Goal: Task Accomplishment & Management: Complete application form

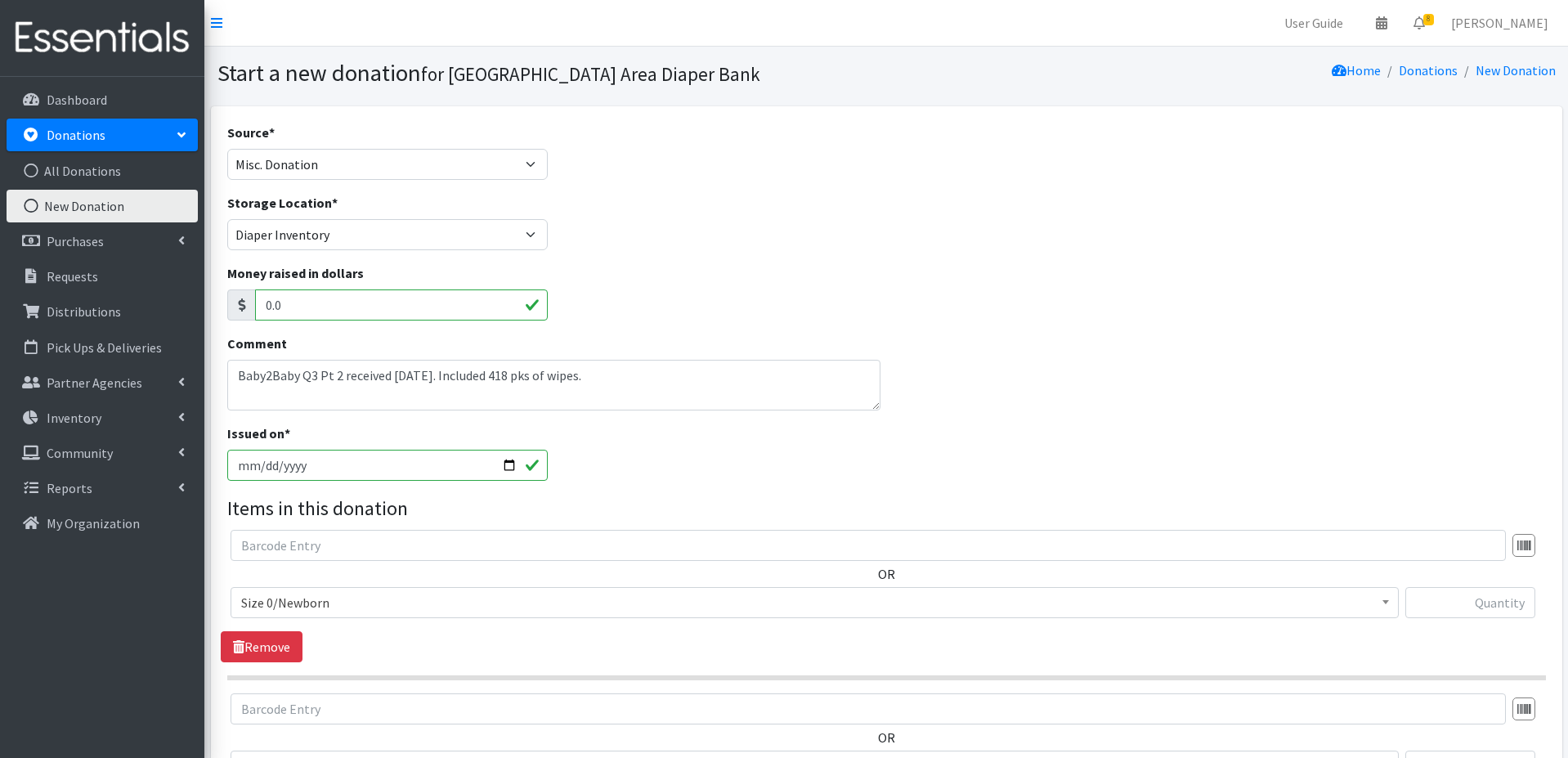
select select "Misc. Donation"
select select "1095"
select select "1090"
select select "1091"
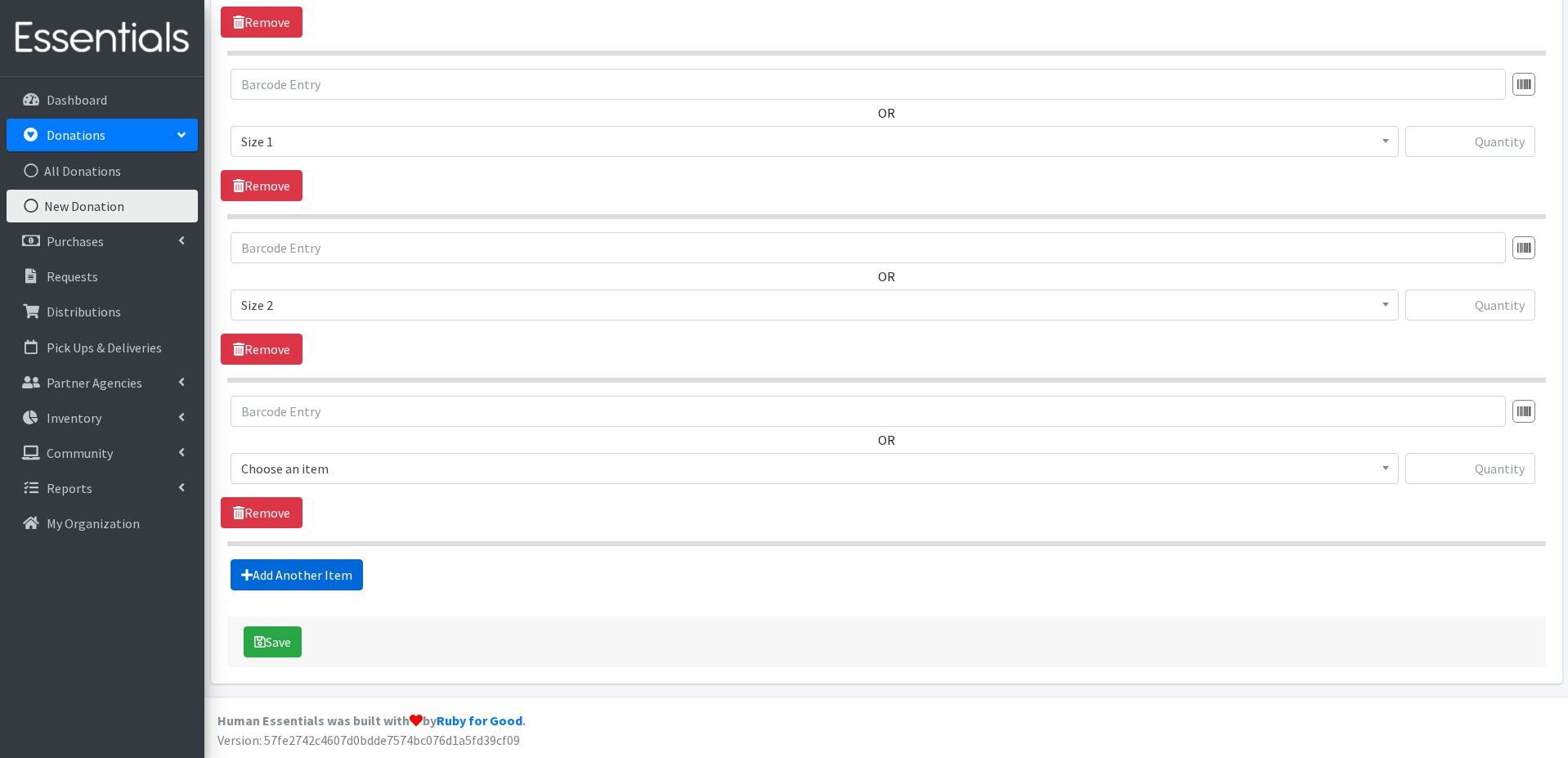
click at [330, 575] on link "Add Another Item" at bounding box center [296, 575] width 133 height 31
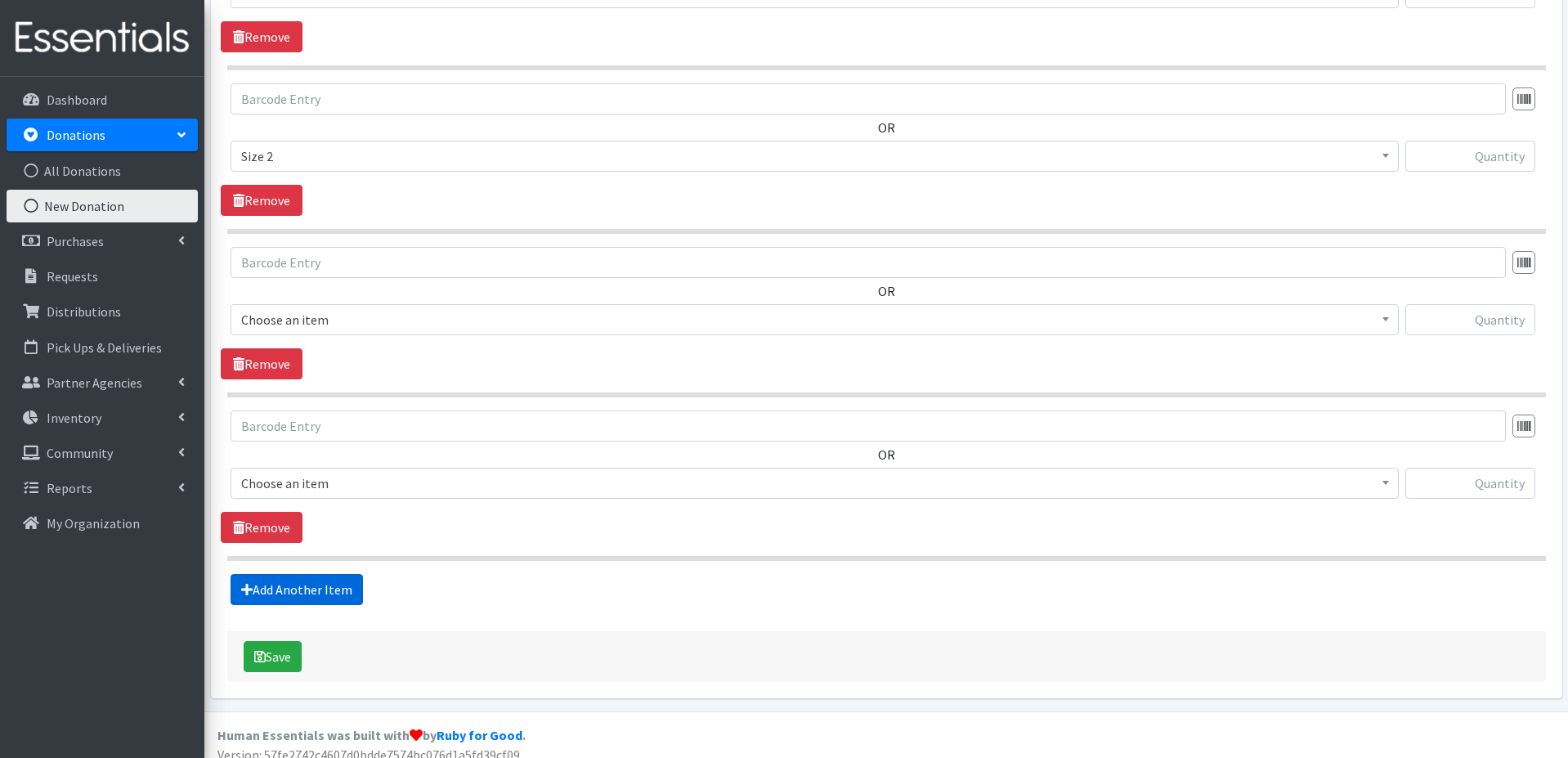
scroll to position [788, 0]
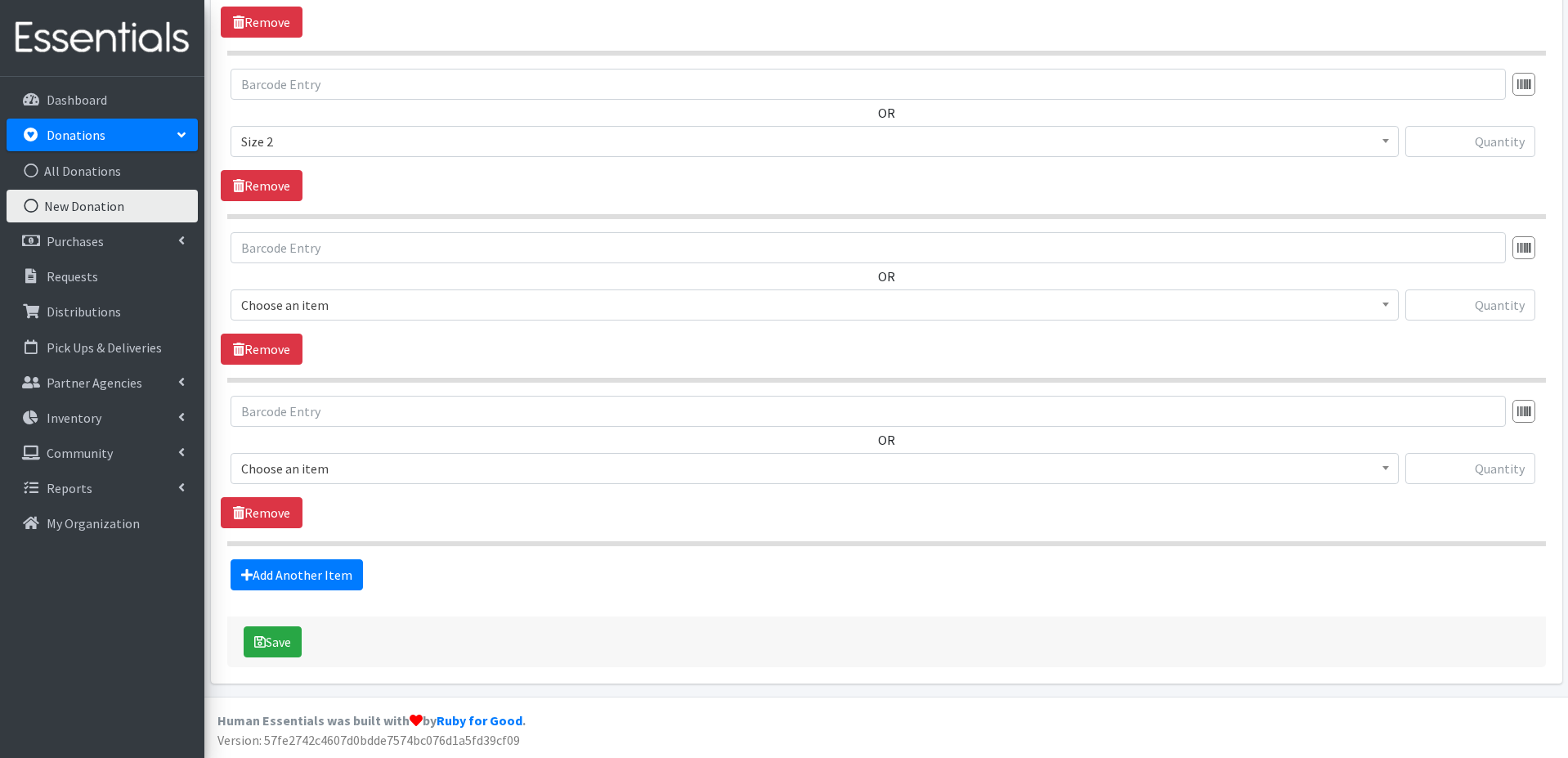
click at [357, 312] on span "Choose an item" at bounding box center [815, 305] width 1148 height 23
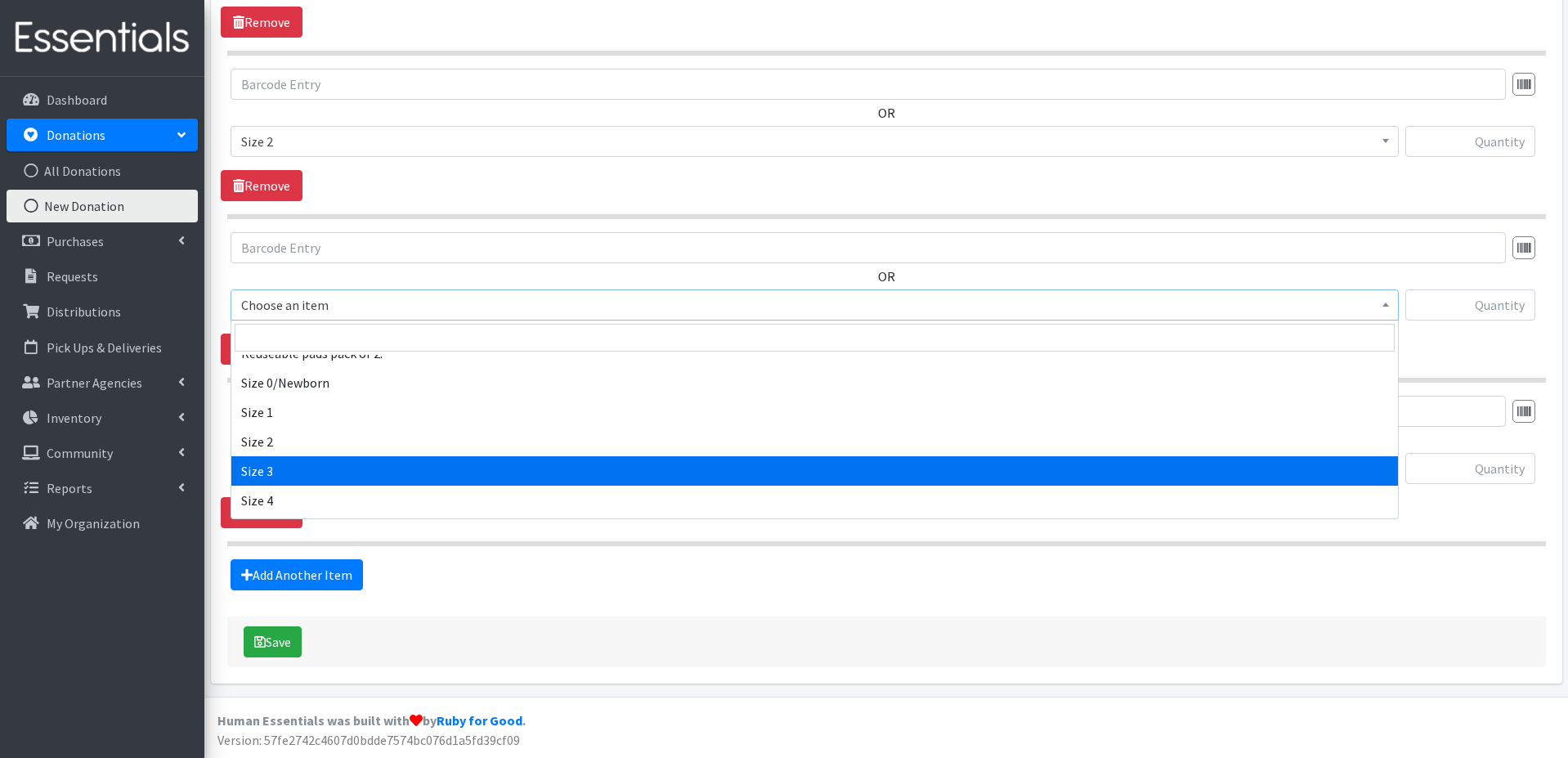
select select "1094"
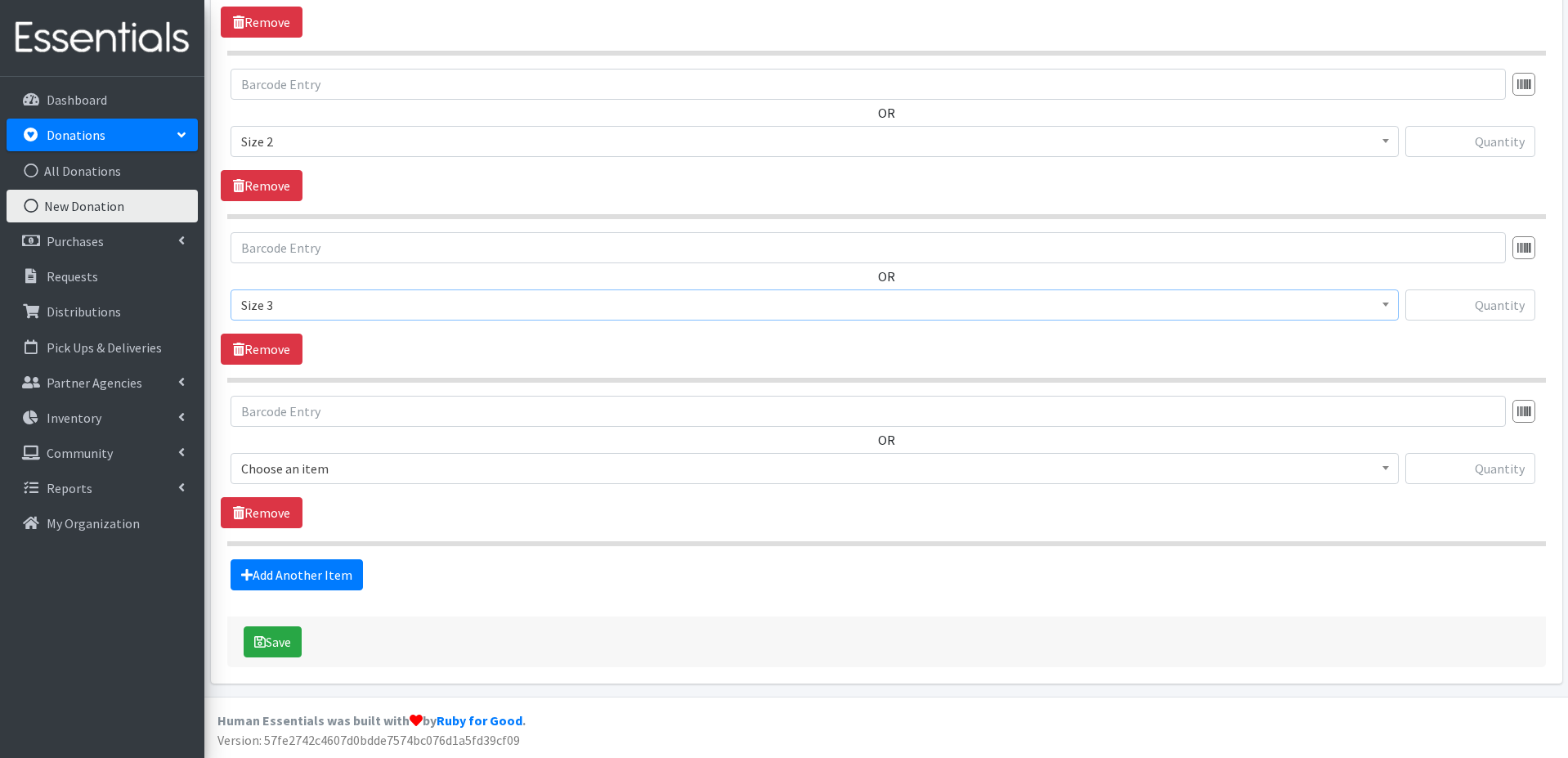
click at [379, 464] on span "Choose an item" at bounding box center [815, 468] width 1148 height 23
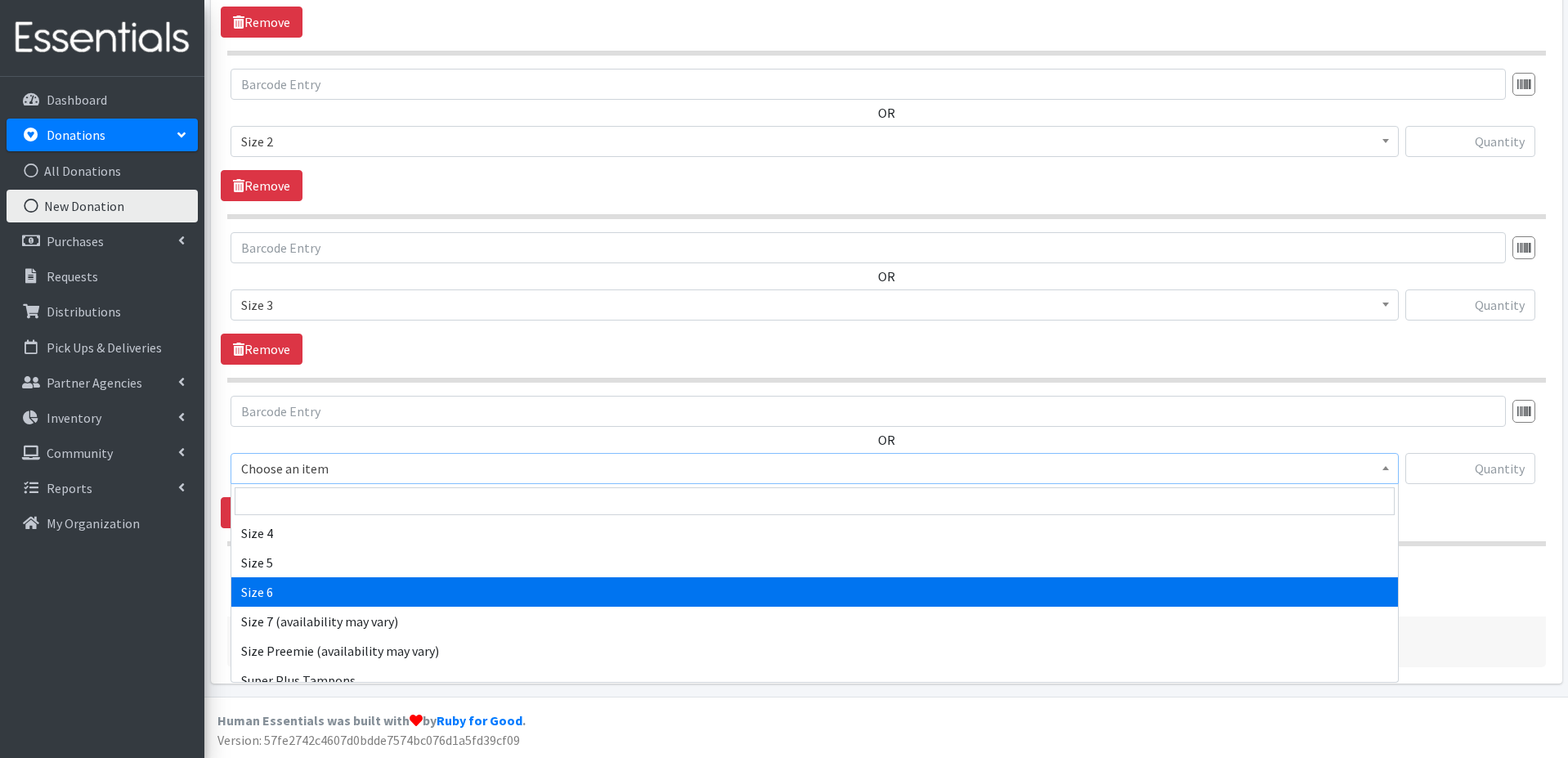
scroll to position [747, 0]
select select "1097"
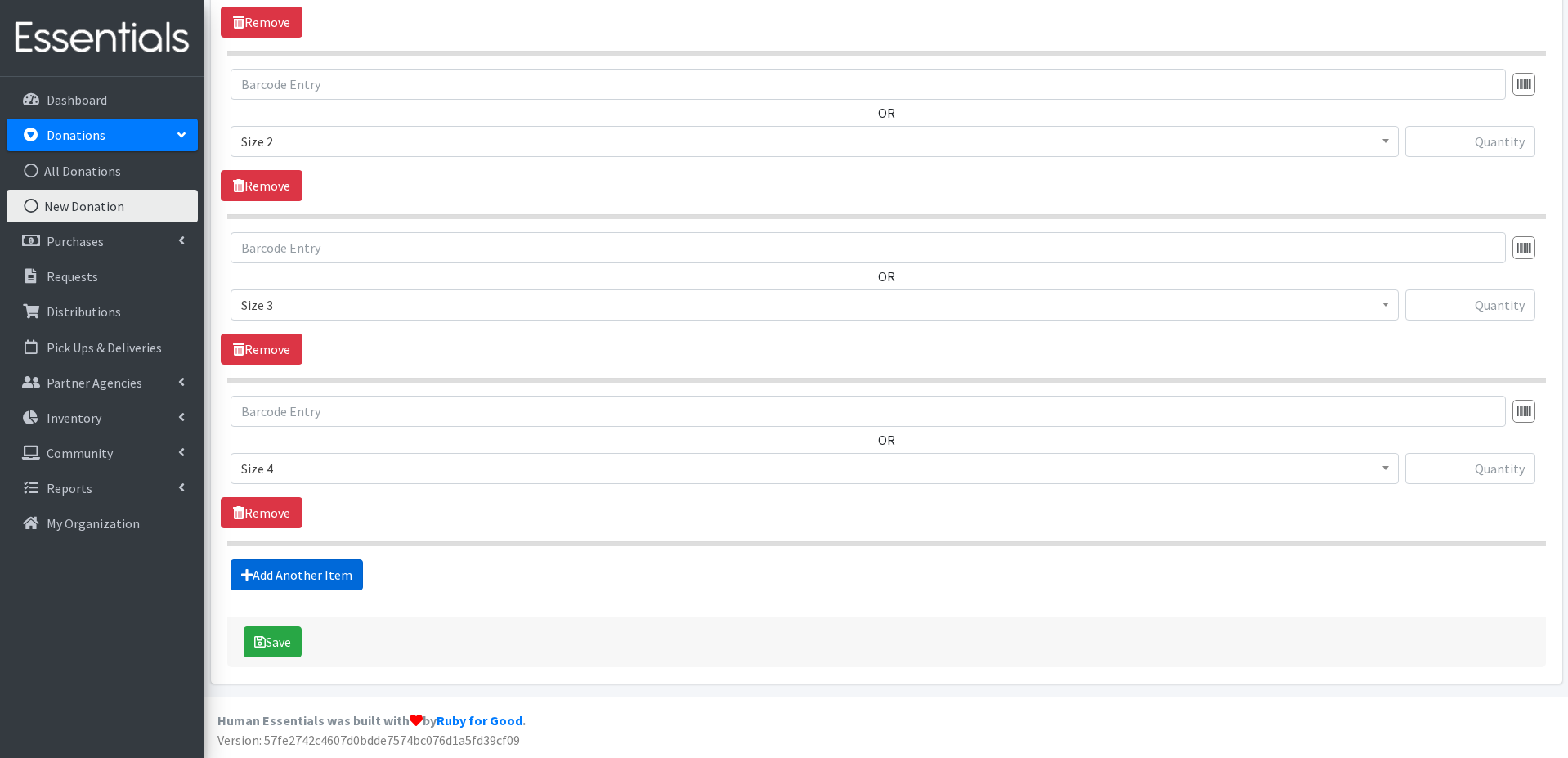
click at [320, 574] on link "Add Another Item" at bounding box center [296, 575] width 133 height 31
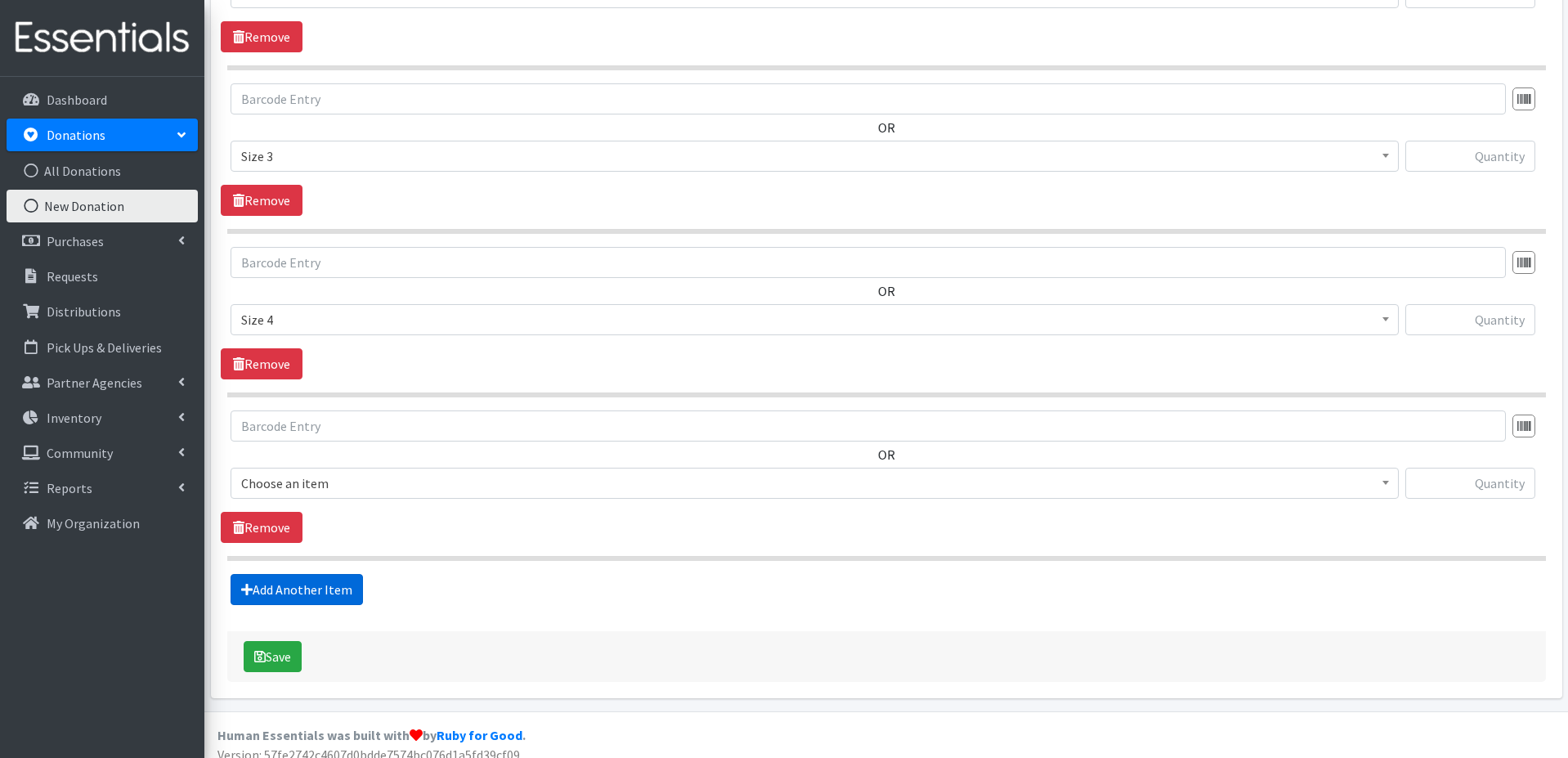
scroll to position [952, 0]
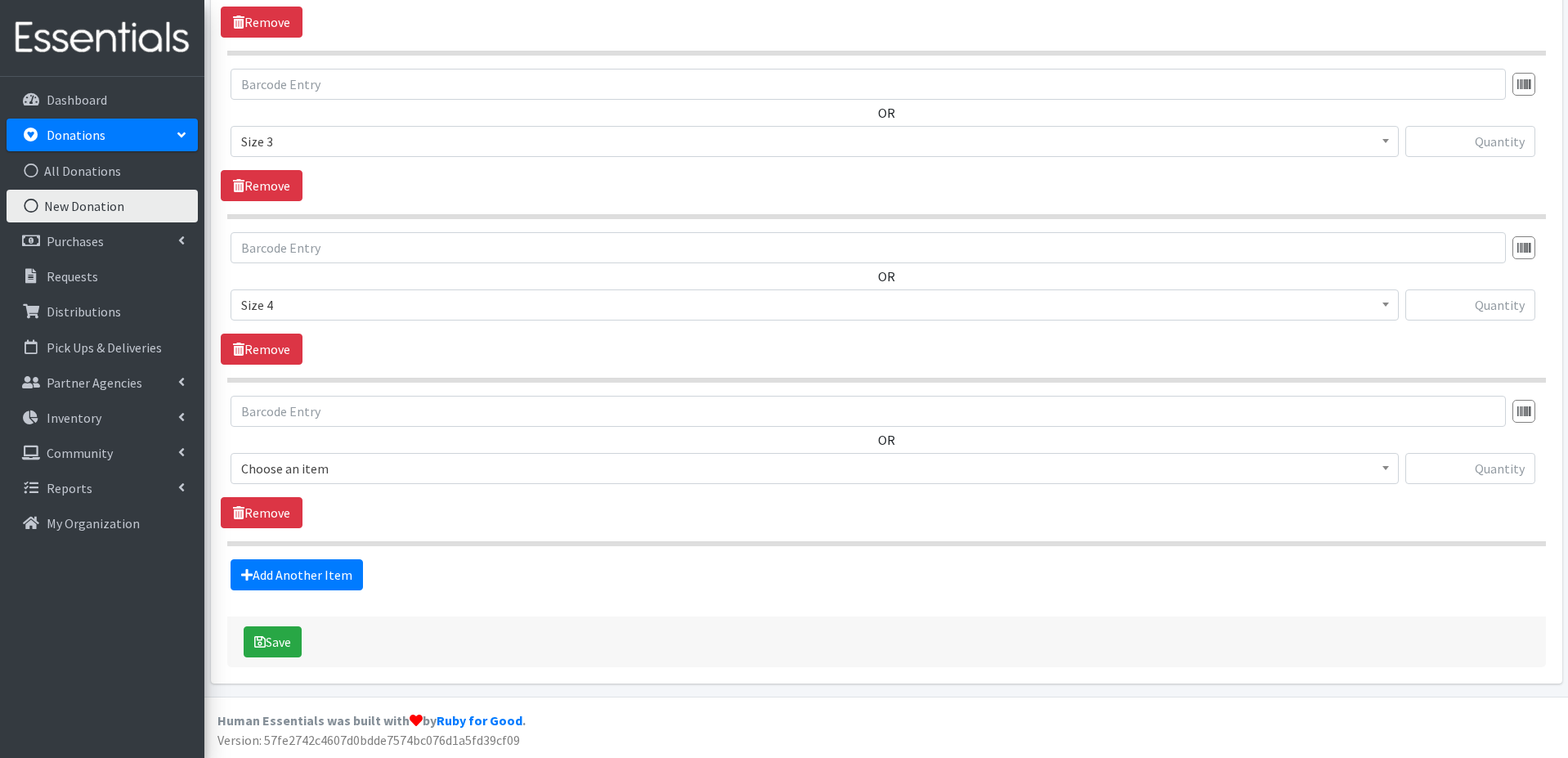
click at [360, 466] on span "Choose an item" at bounding box center [815, 468] width 1148 height 23
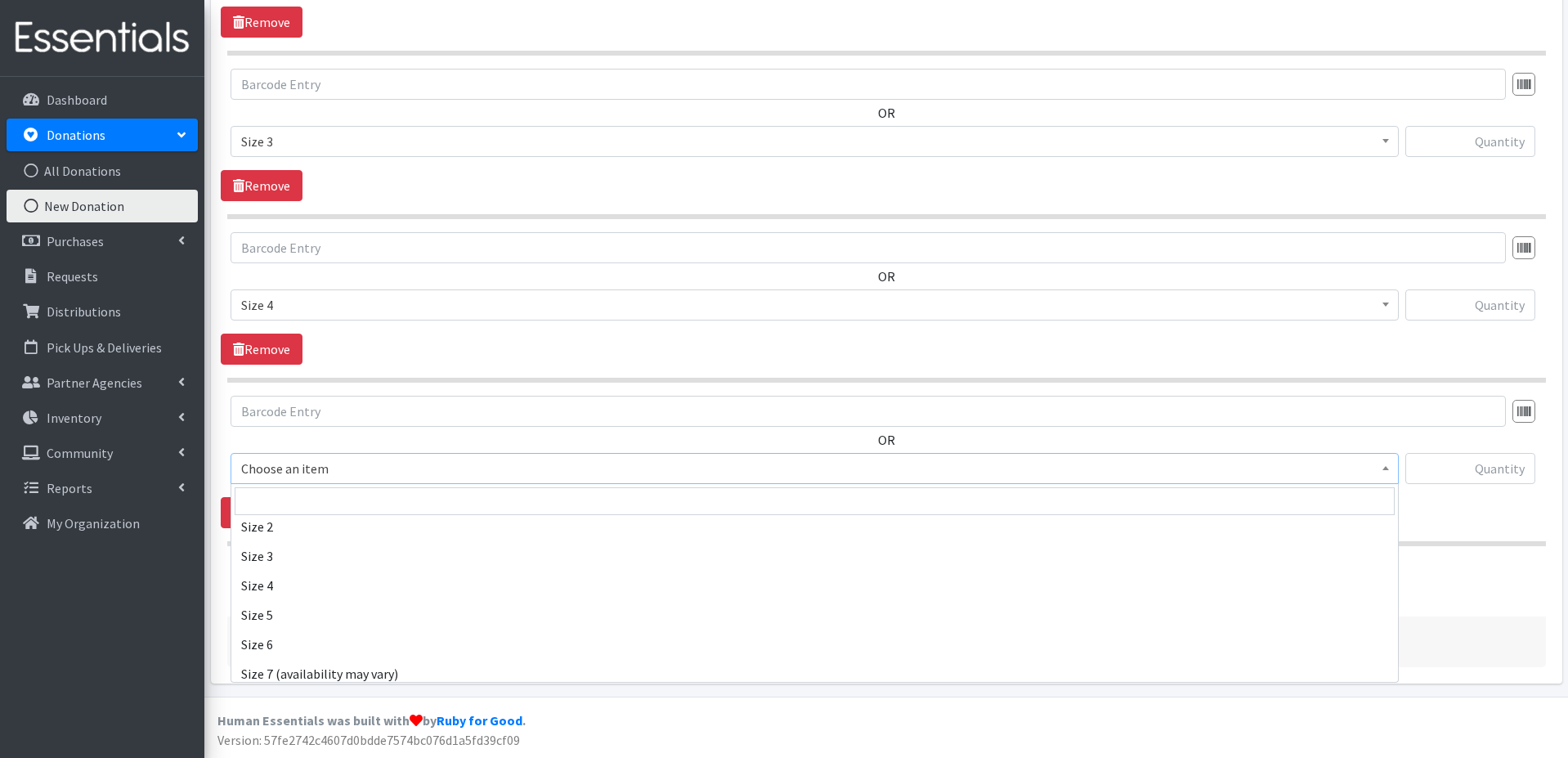
scroll to position [763, 0]
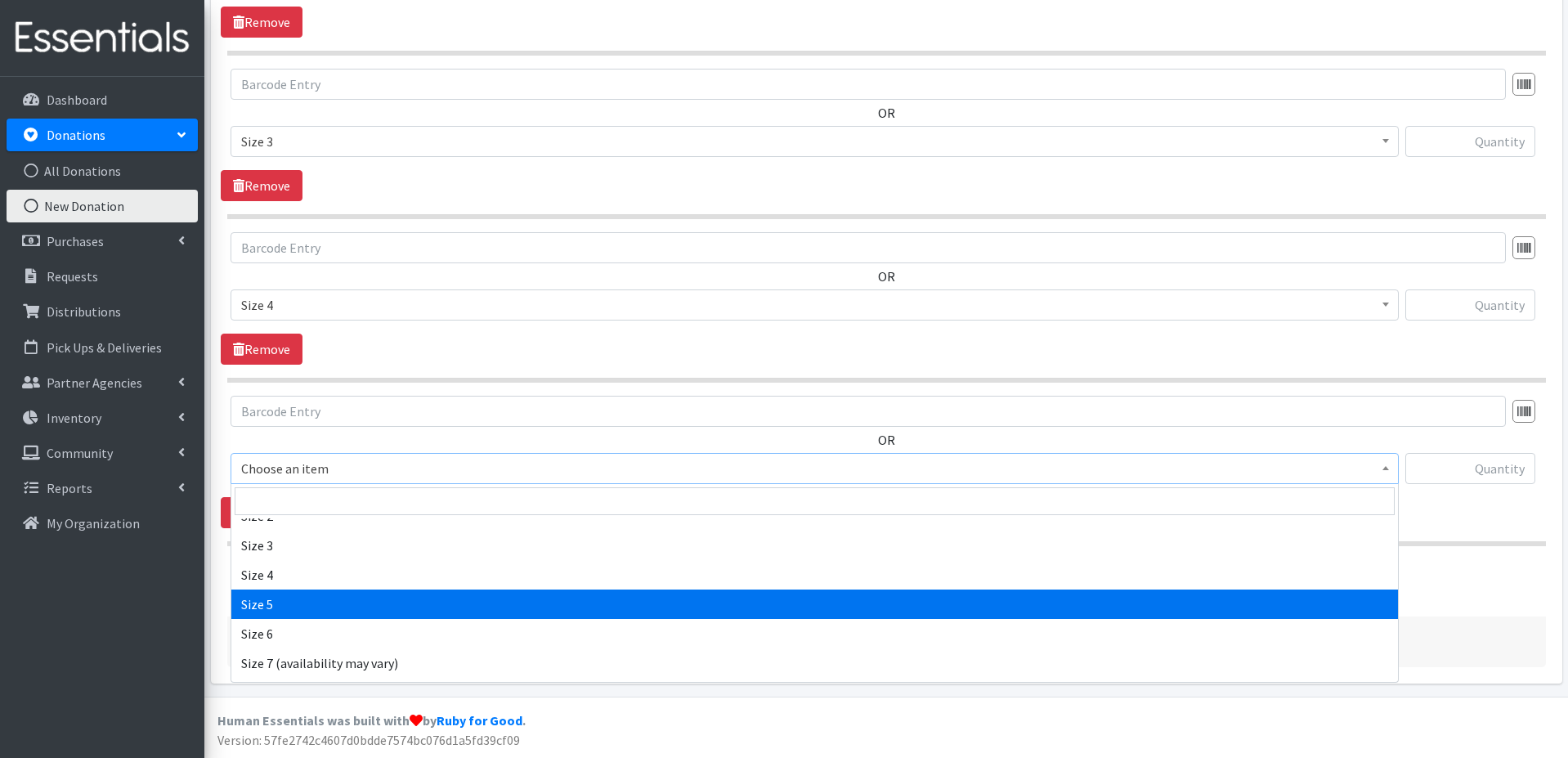
select select "1098"
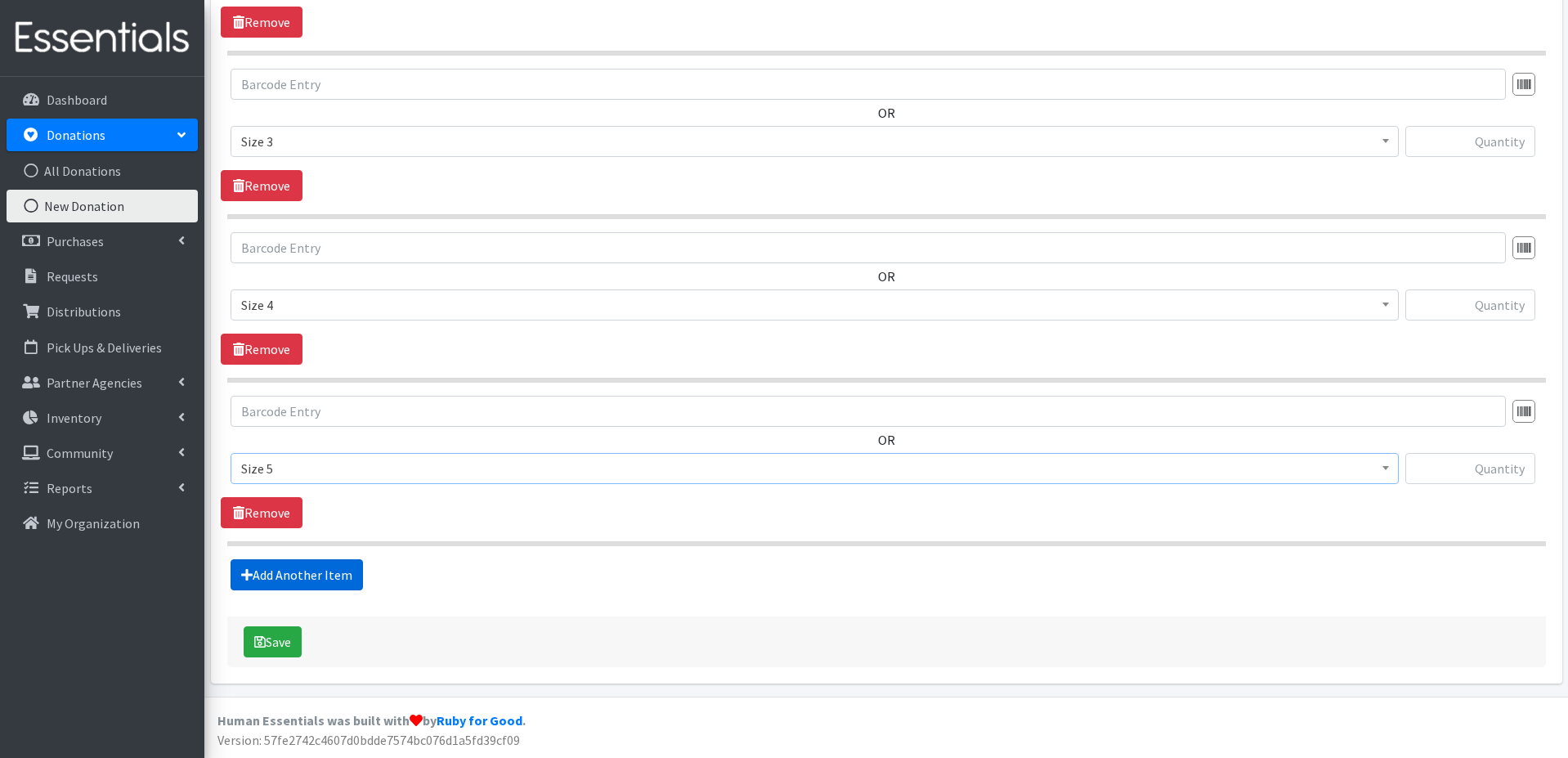
click at [325, 573] on link "Add Another Item" at bounding box center [296, 575] width 133 height 31
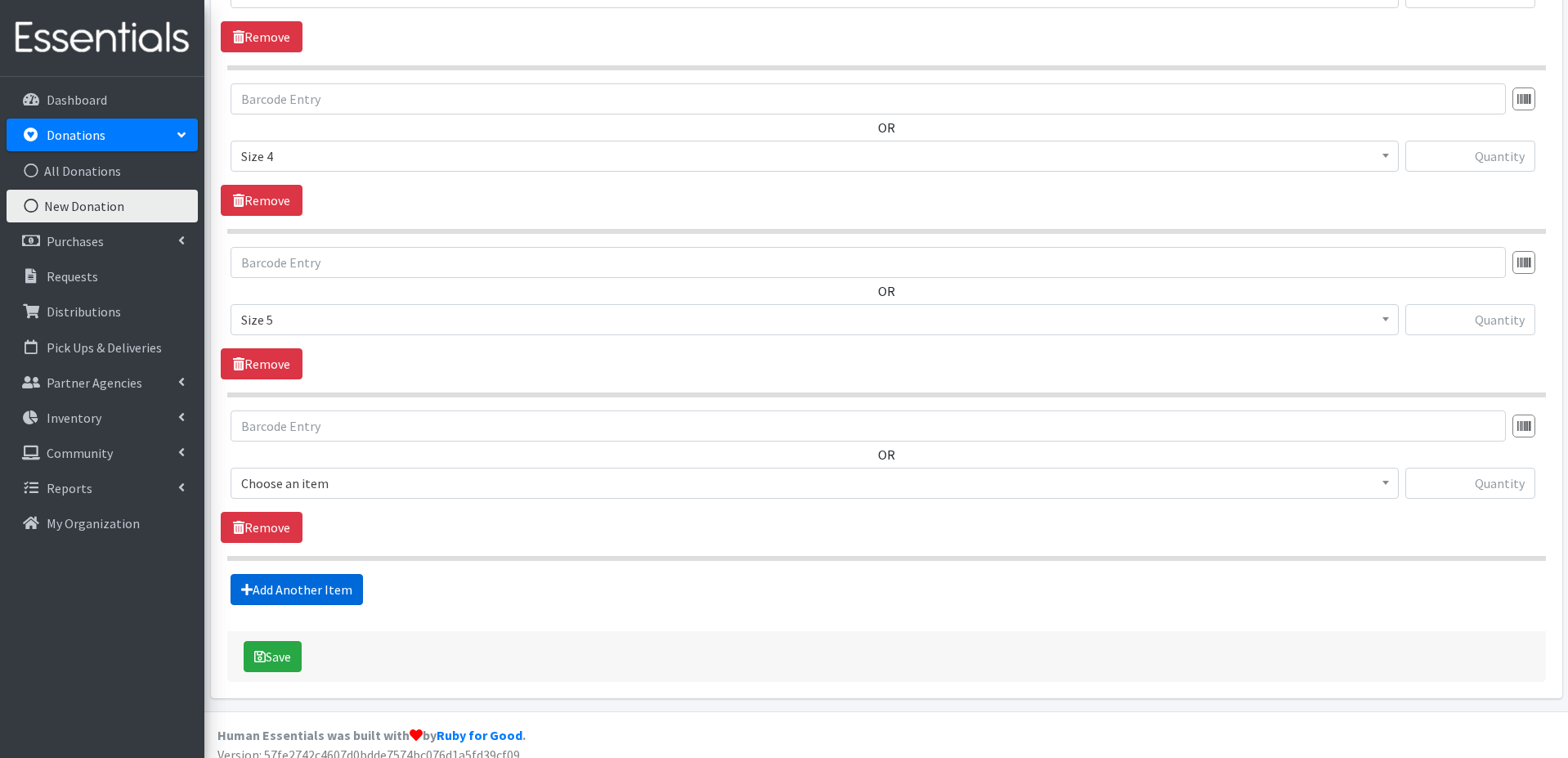
scroll to position [1115, 0]
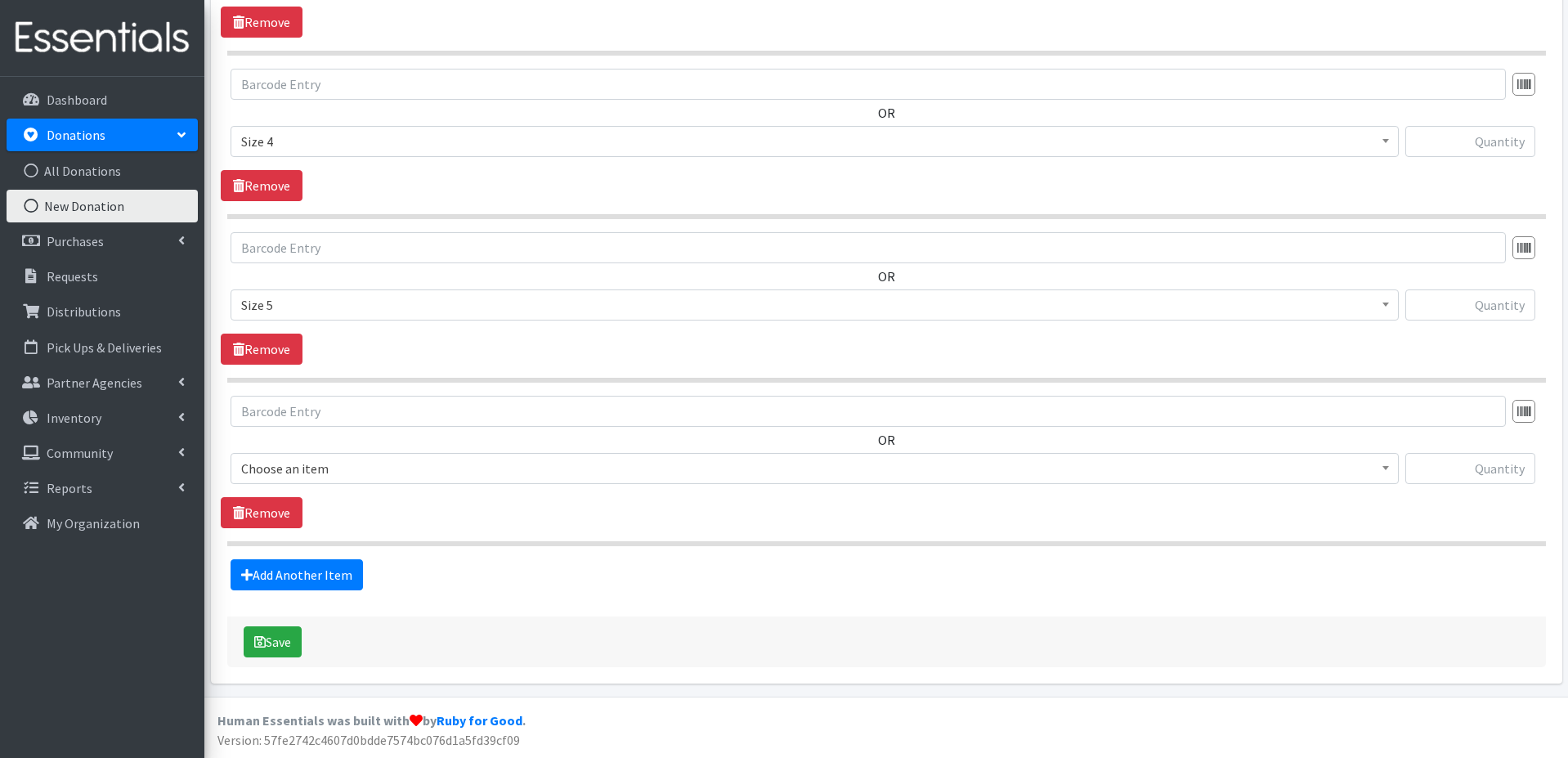
click at [379, 469] on span "Choose an item" at bounding box center [815, 468] width 1148 height 23
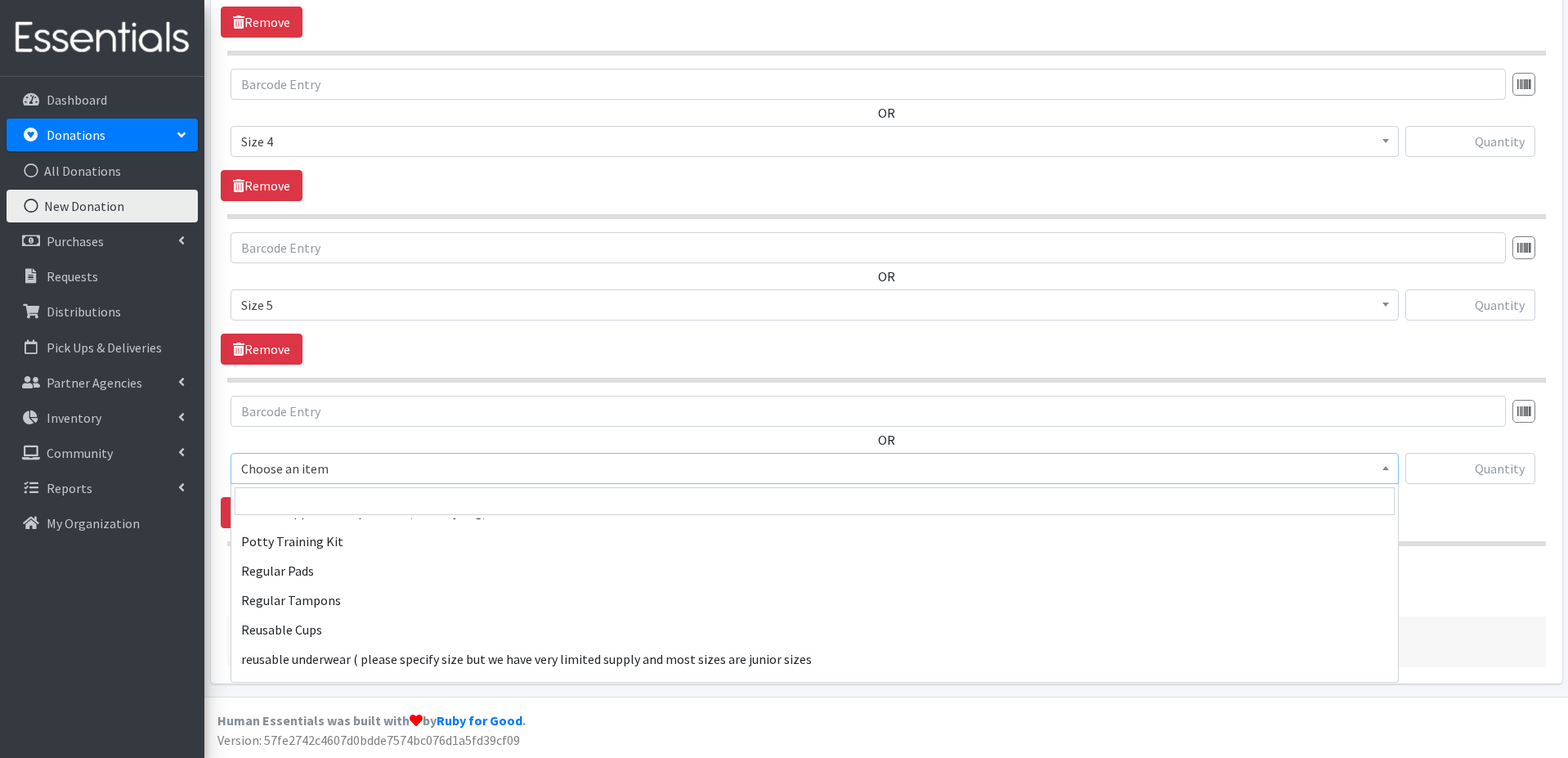
scroll to position [823, 0]
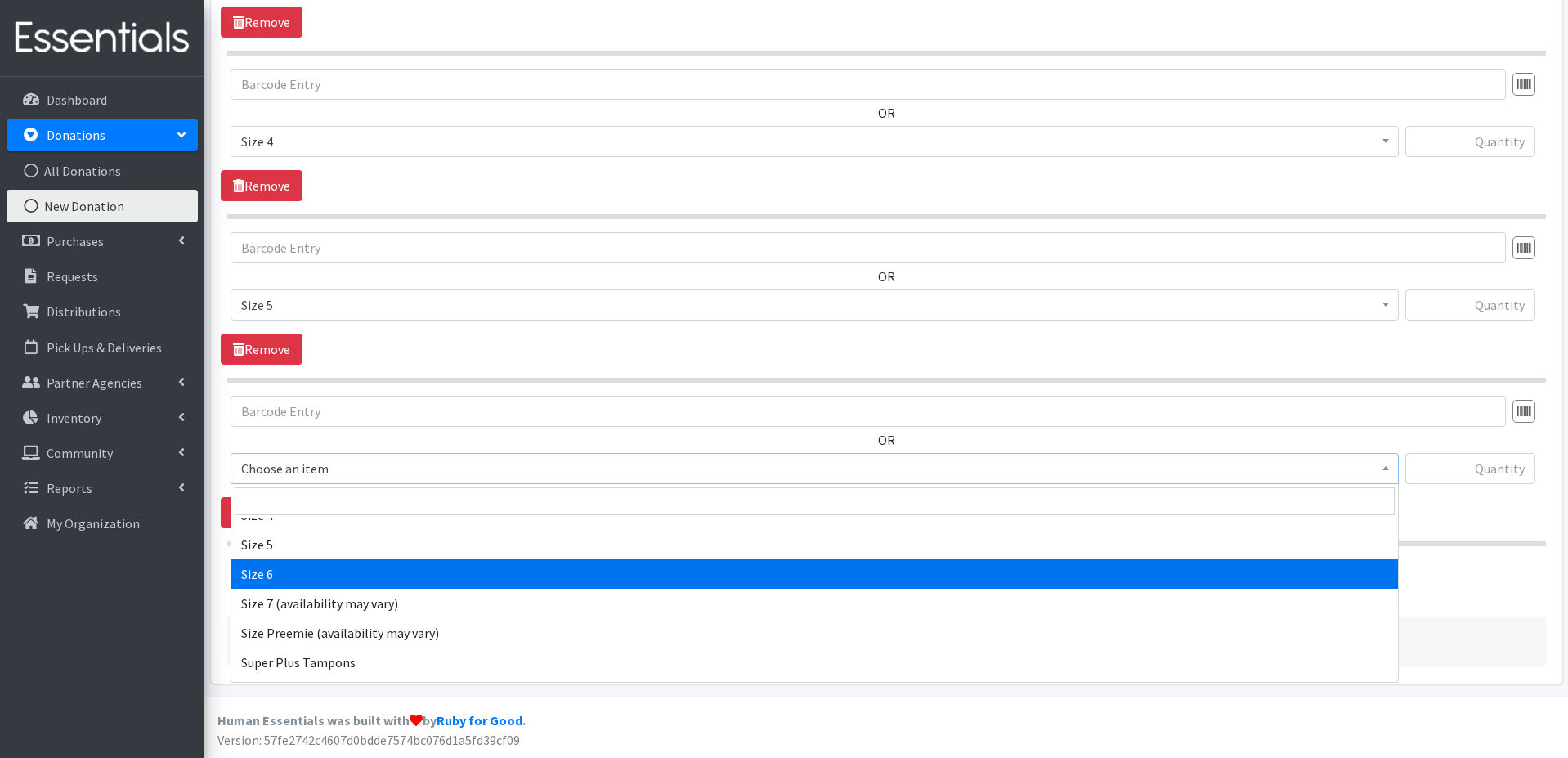
select select "1100"
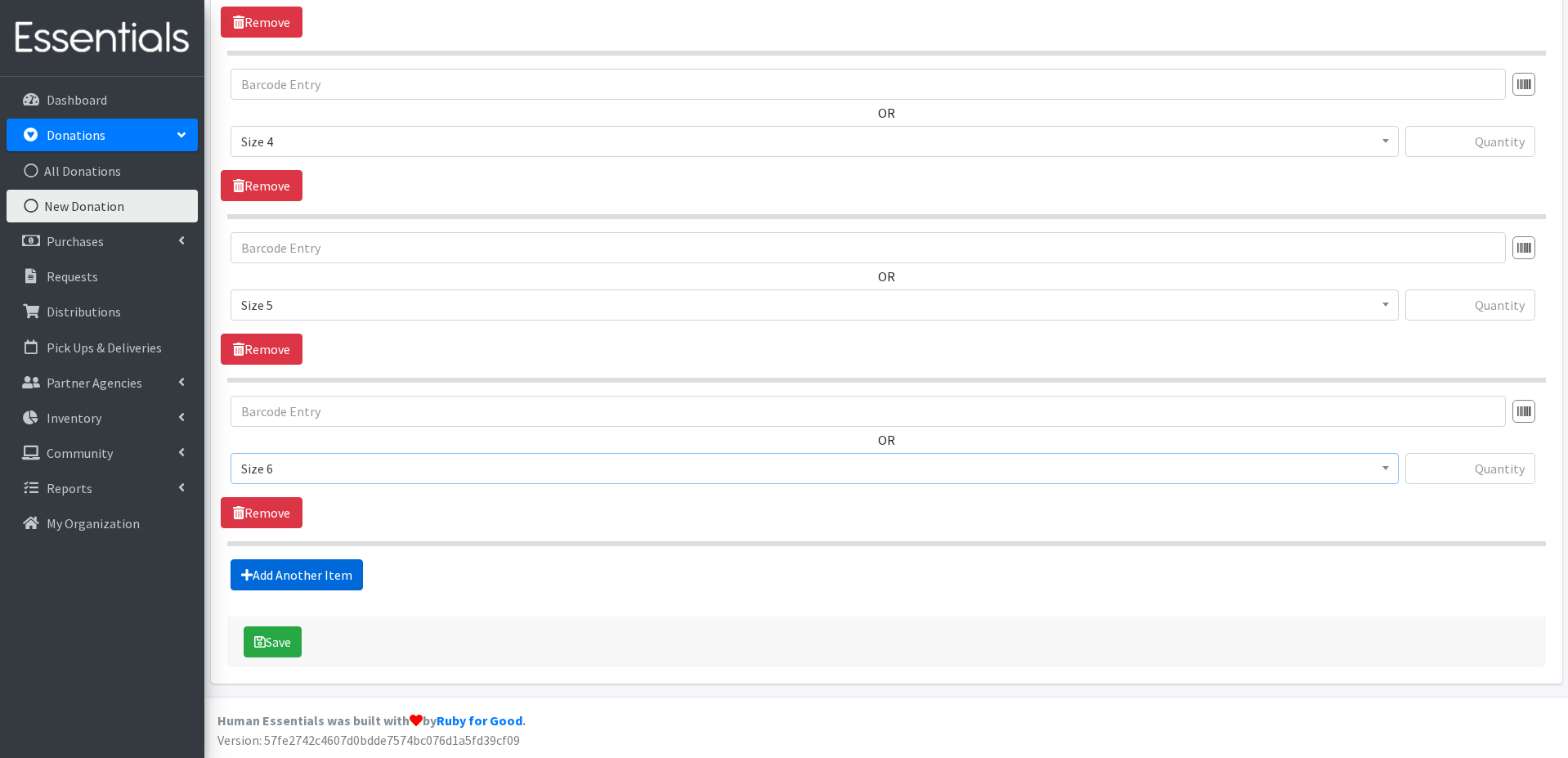
click at [335, 576] on link "Add Another Item" at bounding box center [296, 575] width 133 height 31
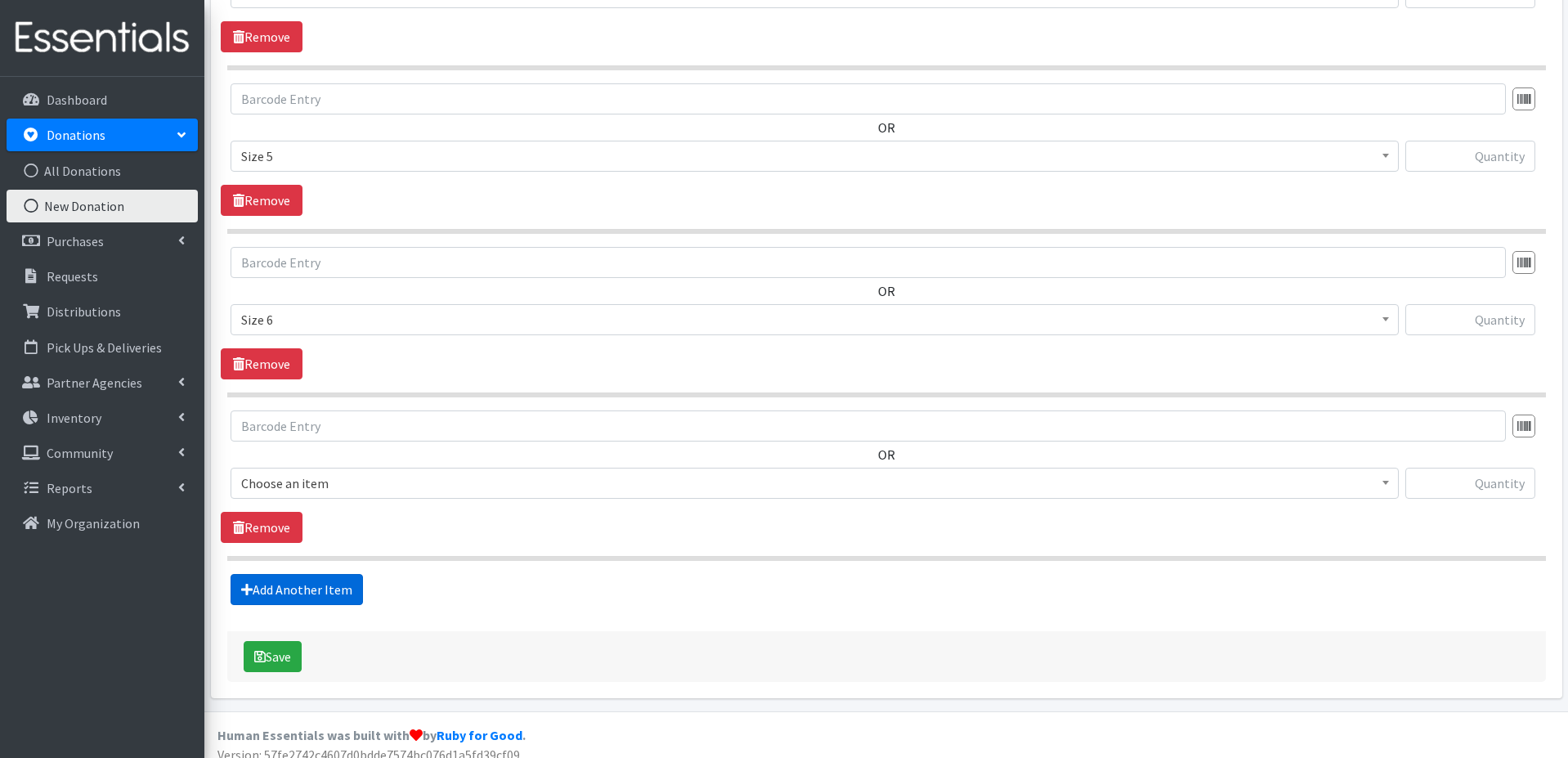
scroll to position [1279, 0]
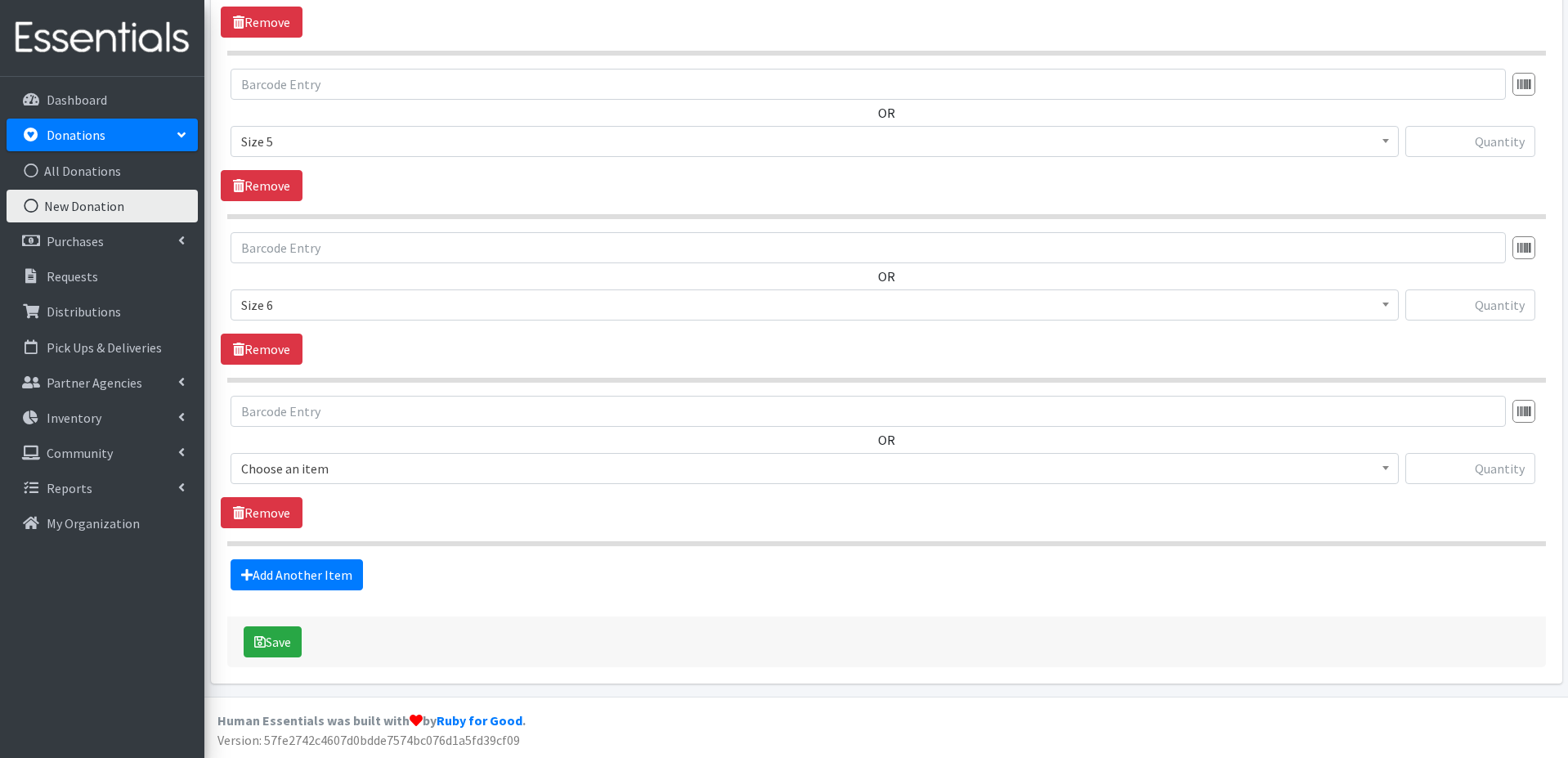
click at [369, 472] on span "Choose an item" at bounding box center [815, 468] width 1148 height 23
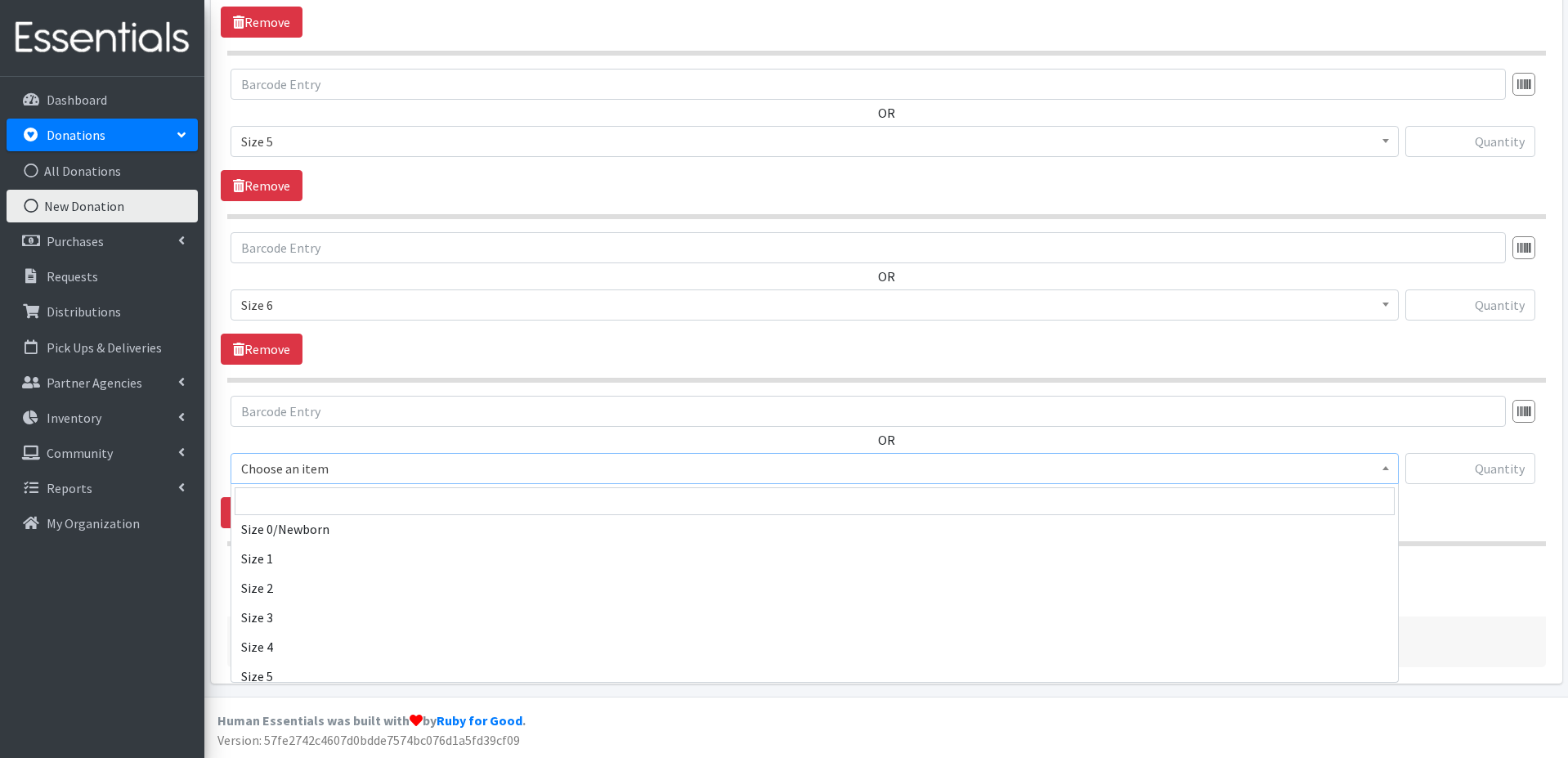
scroll to position [748, 0]
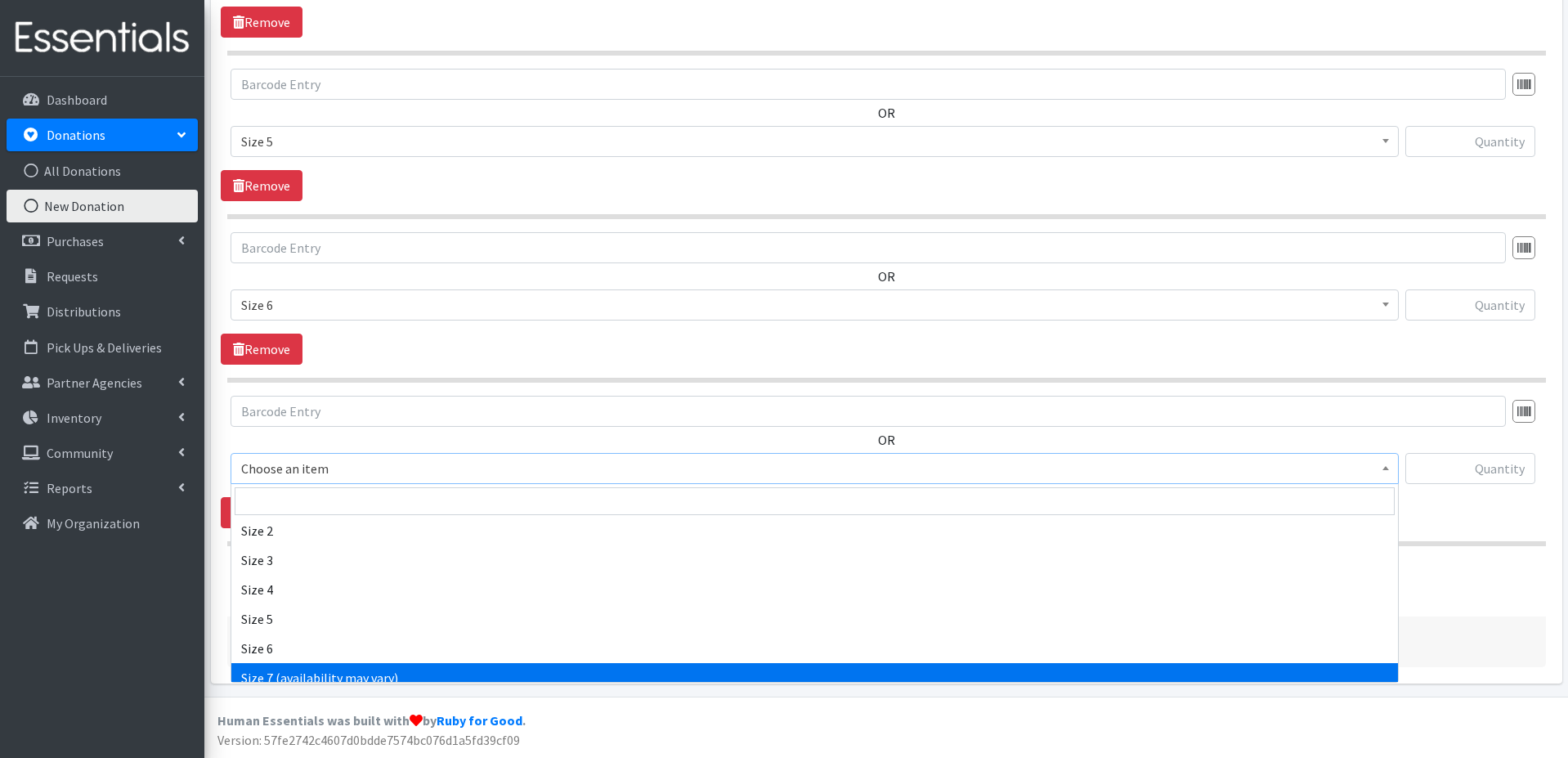
select select "6073"
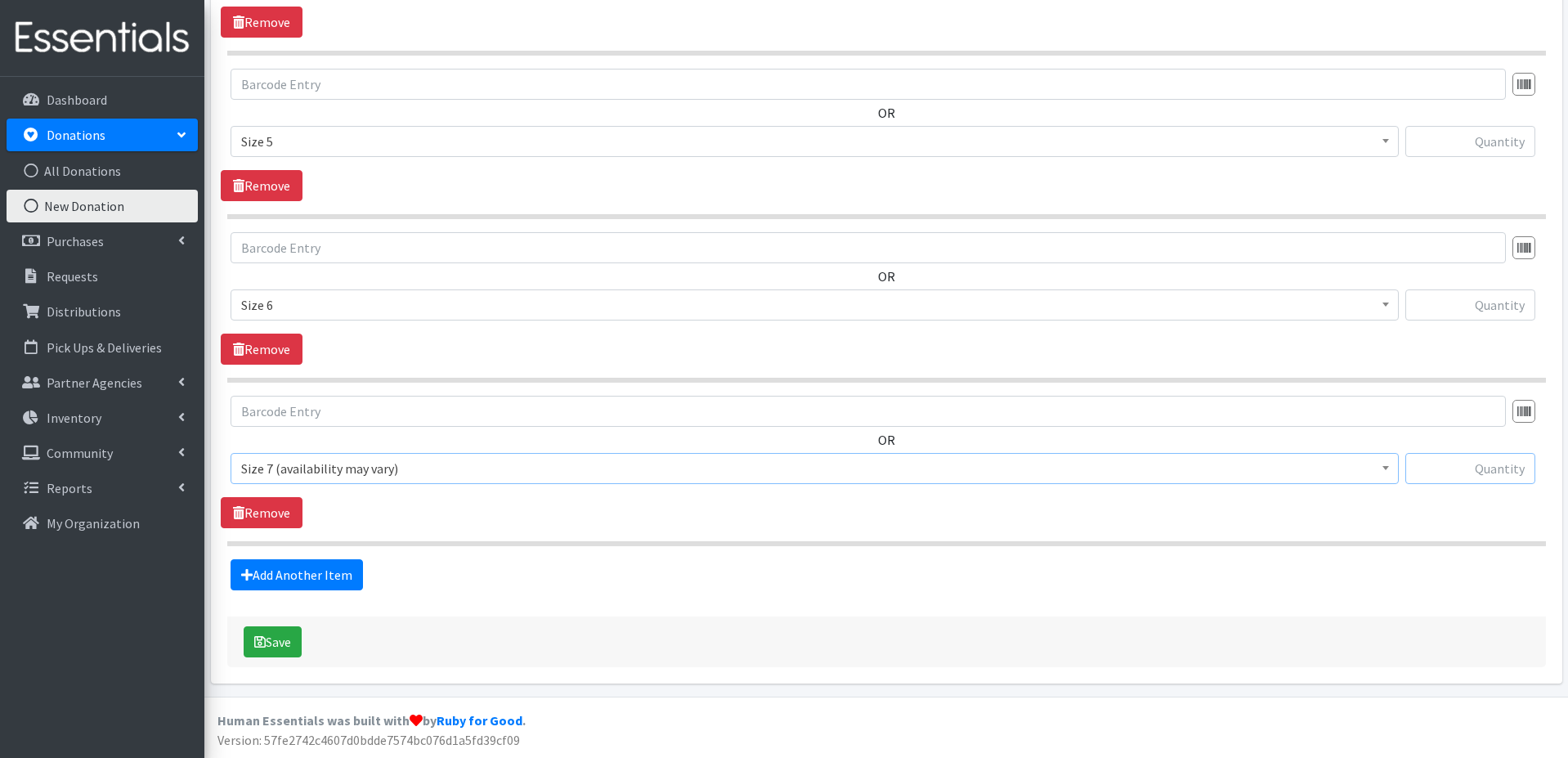
click at [1482, 466] on input "text" at bounding box center [1470, 468] width 130 height 31
type input "1400"
click at [1506, 309] on input "text" at bounding box center [1470, 305] width 130 height 31
type input "4000"
click at [1497, 143] on input "text" at bounding box center [1470, 141] width 130 height 31
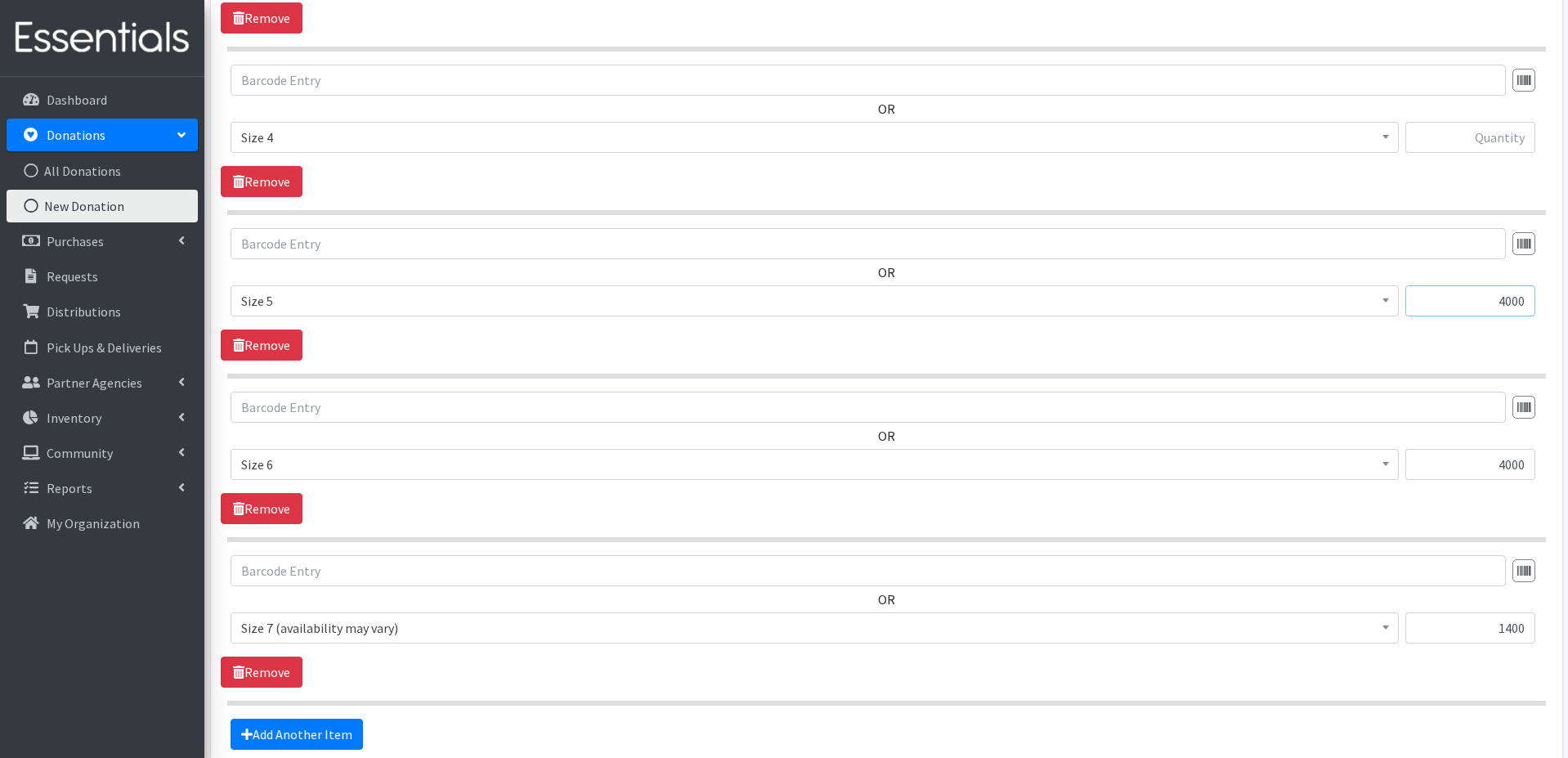
scroll to position [1109, 0]
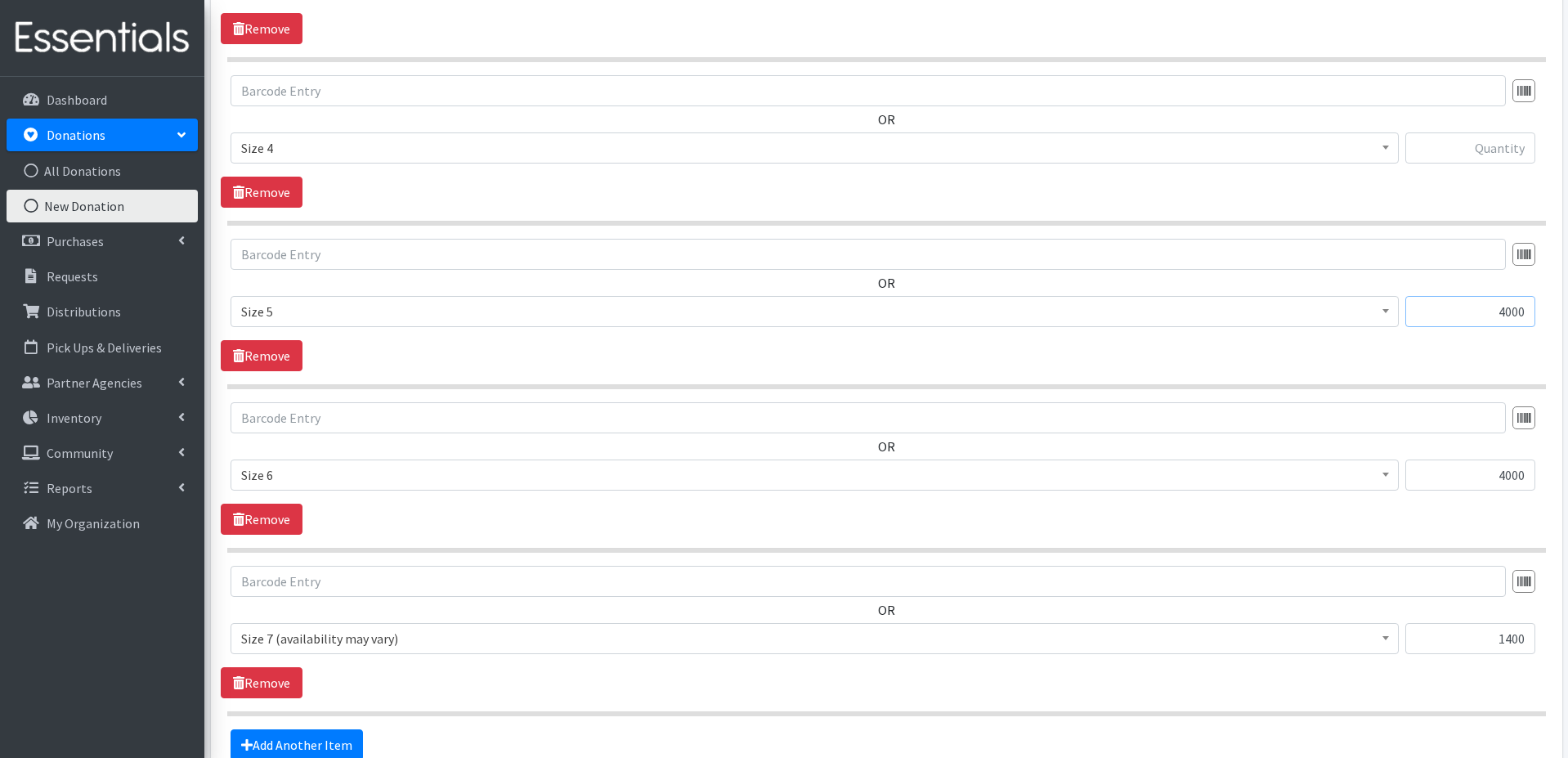
type input "4000"
click at [1499, 146] on input "text" at bounding box center [1470, 148] width 130 height 31
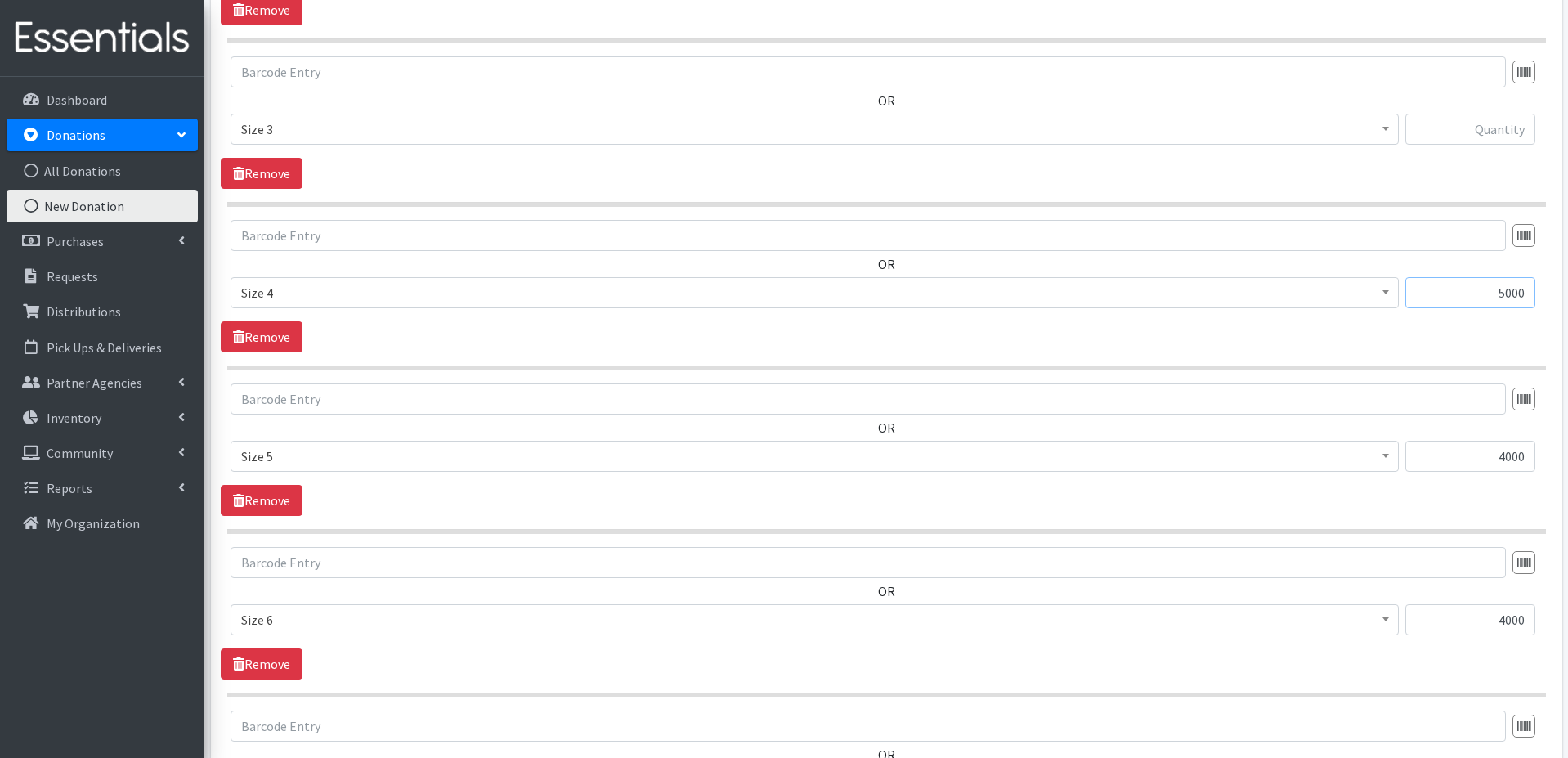
scroll to position [973, 0]
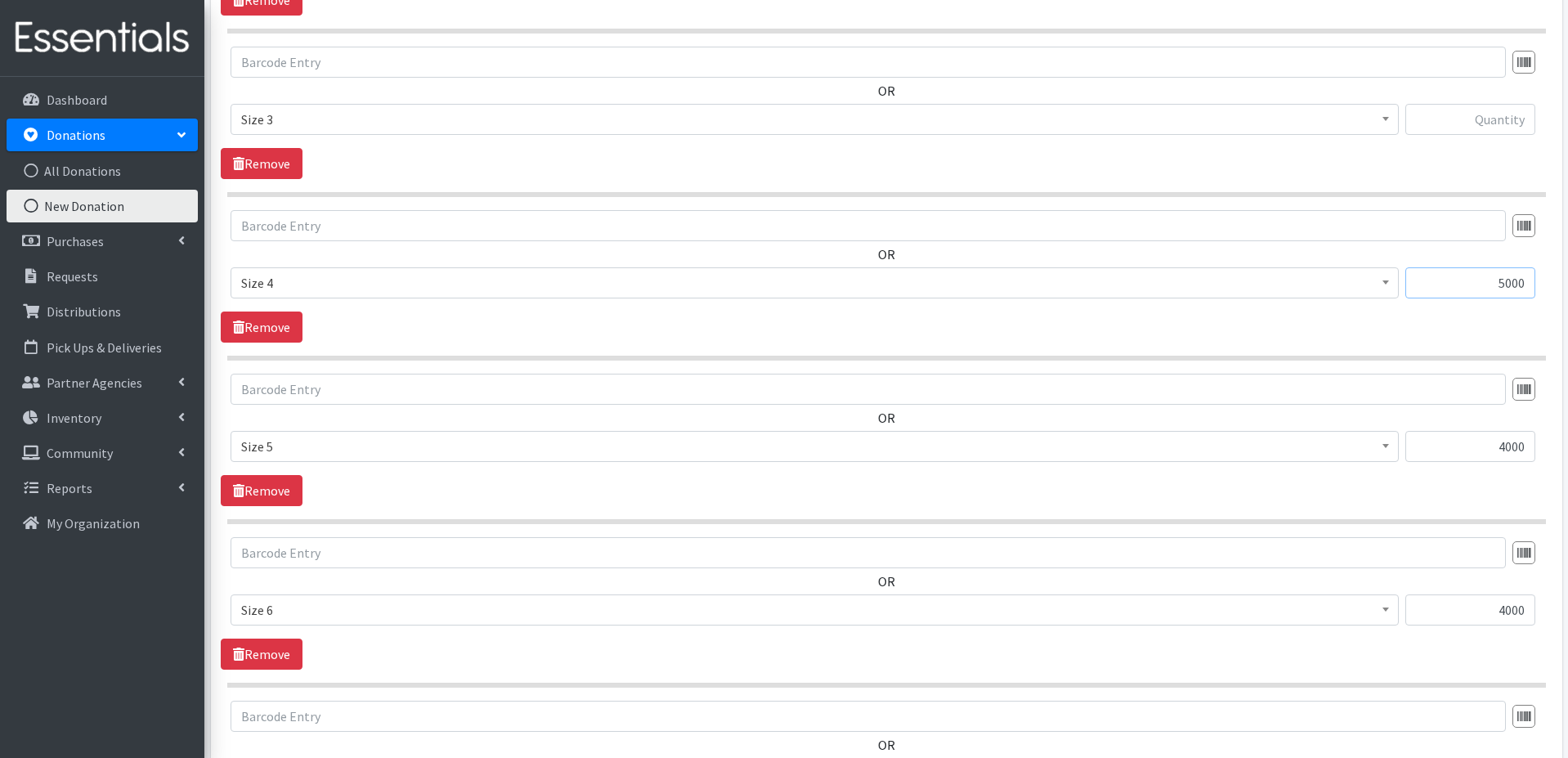
type input "5000"
click at [1496, 128] on input "text" at bounding box center [1470, 118] width 130 height 31
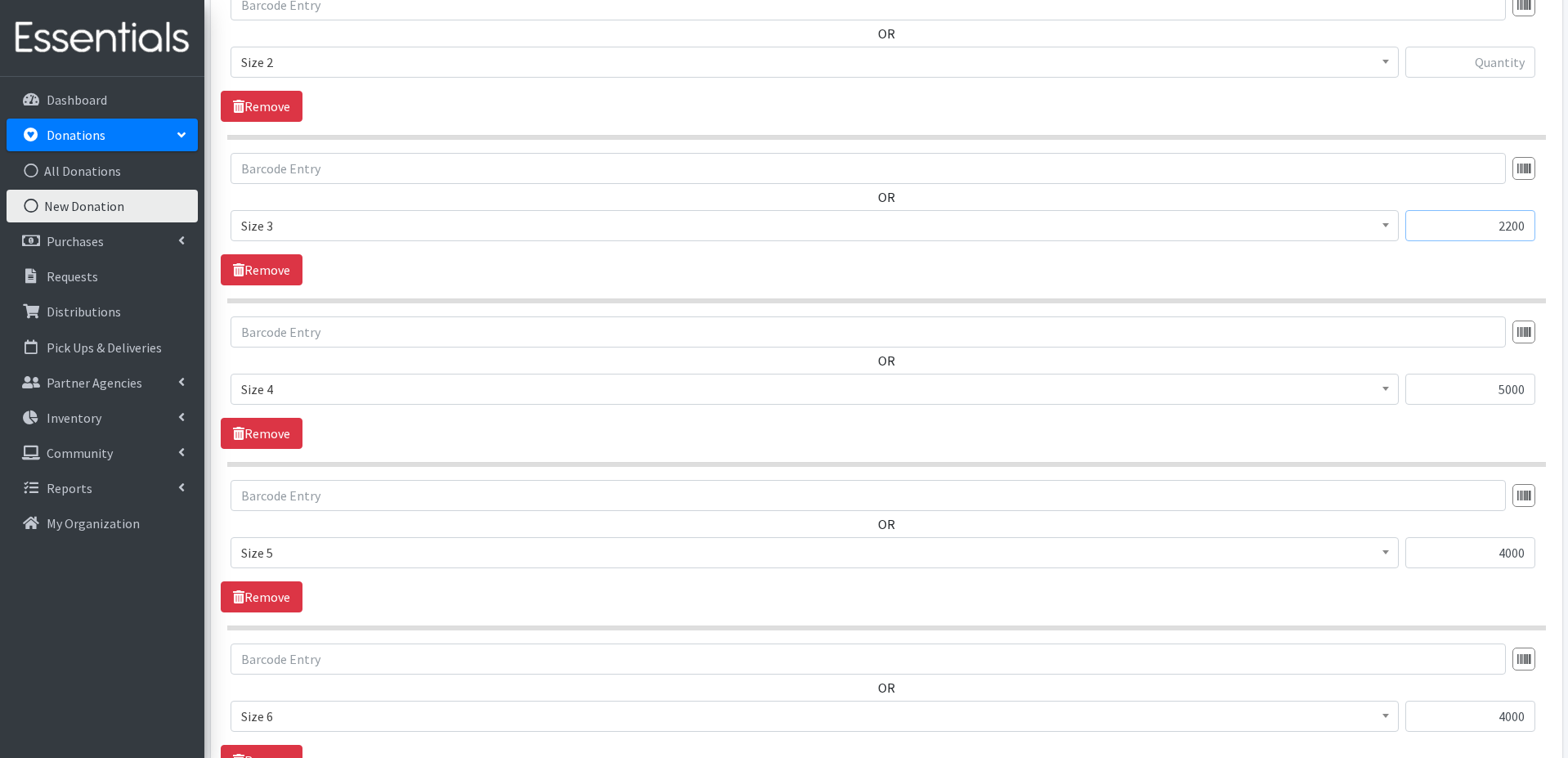
scroll to position [857, 0]
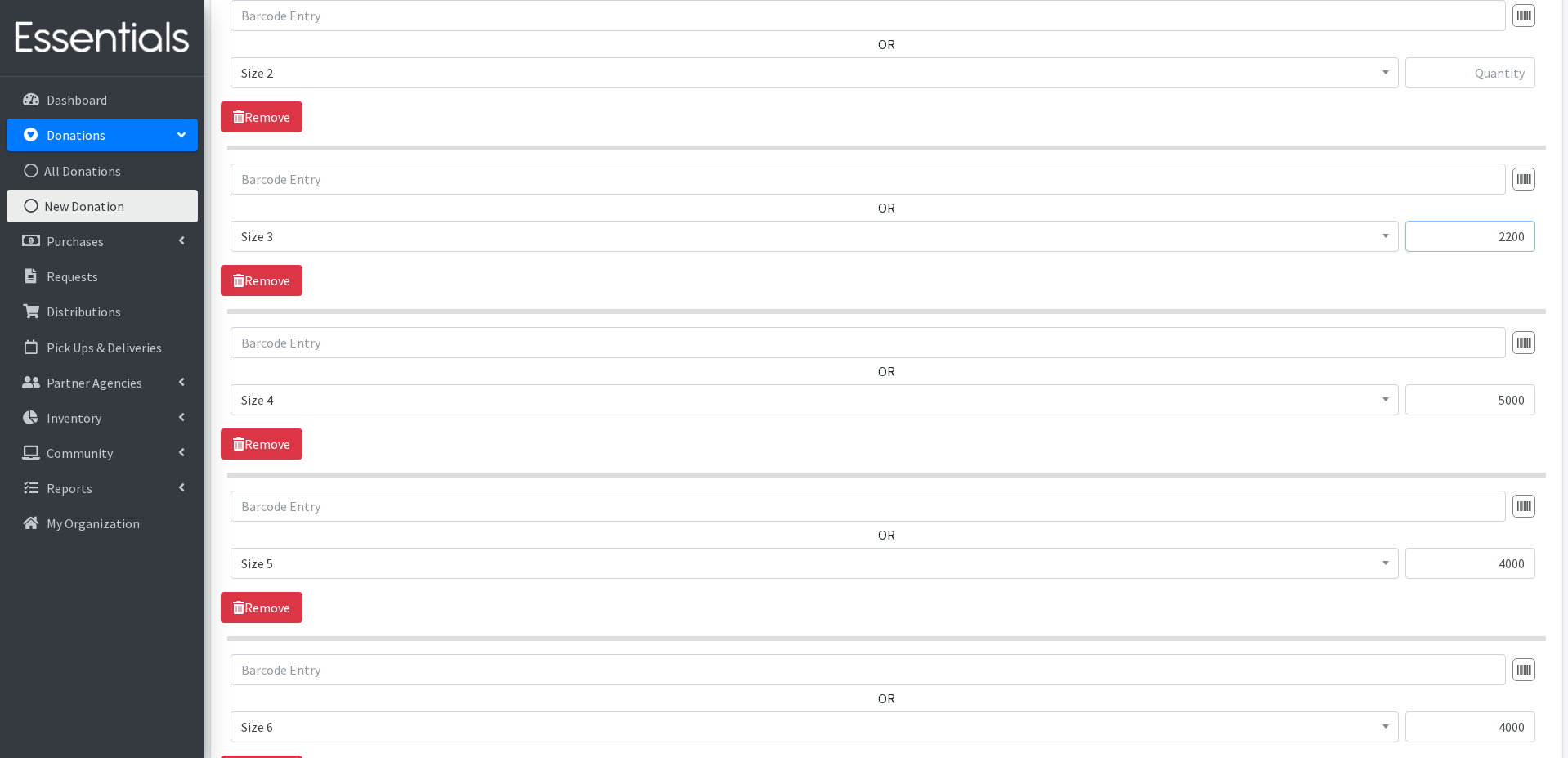
type input "2200"
click at [1480, 66] on input "text" at bounding box center [1470, 72] width 130 height 31
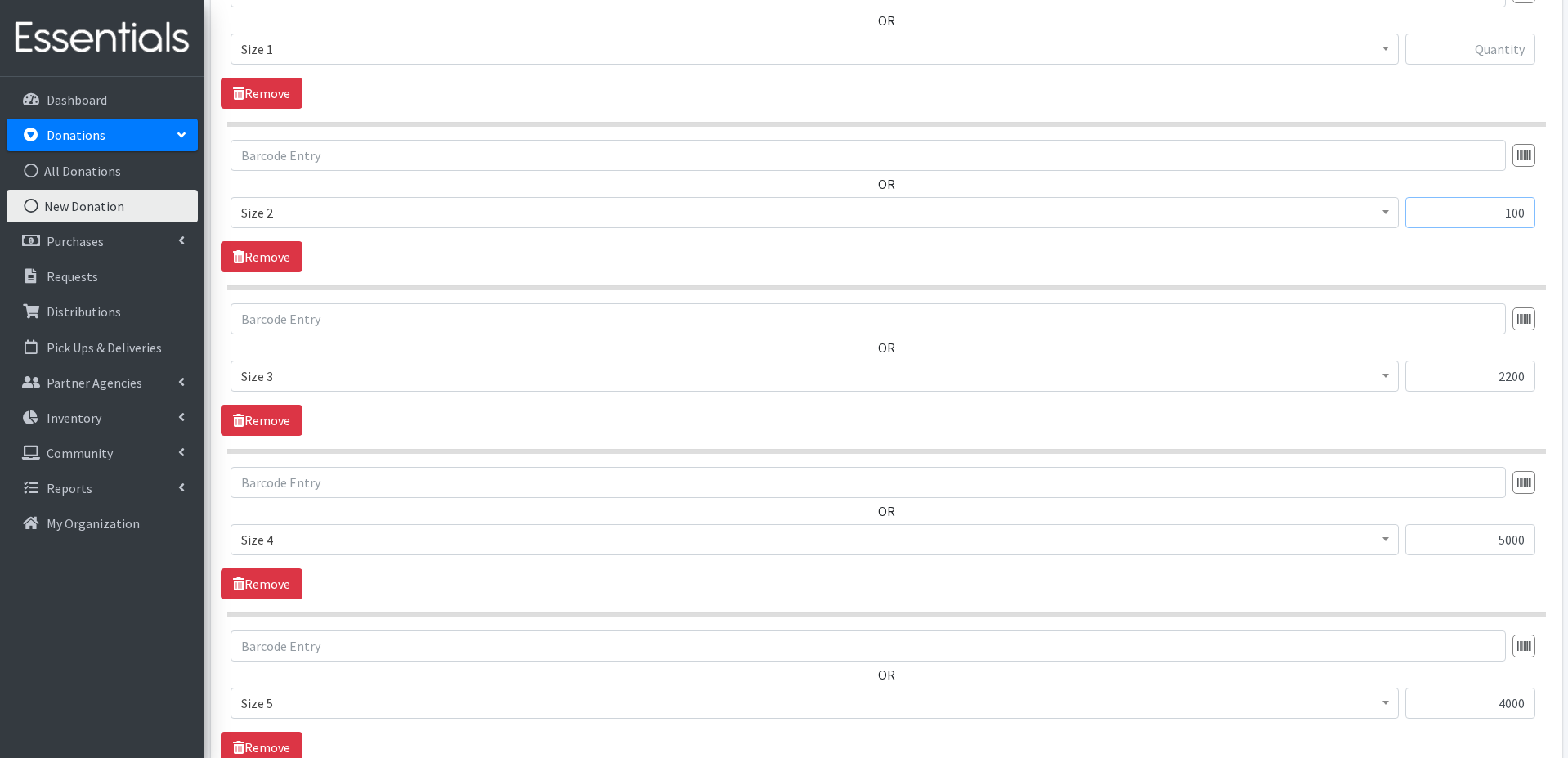
scroll to position [584, 0]
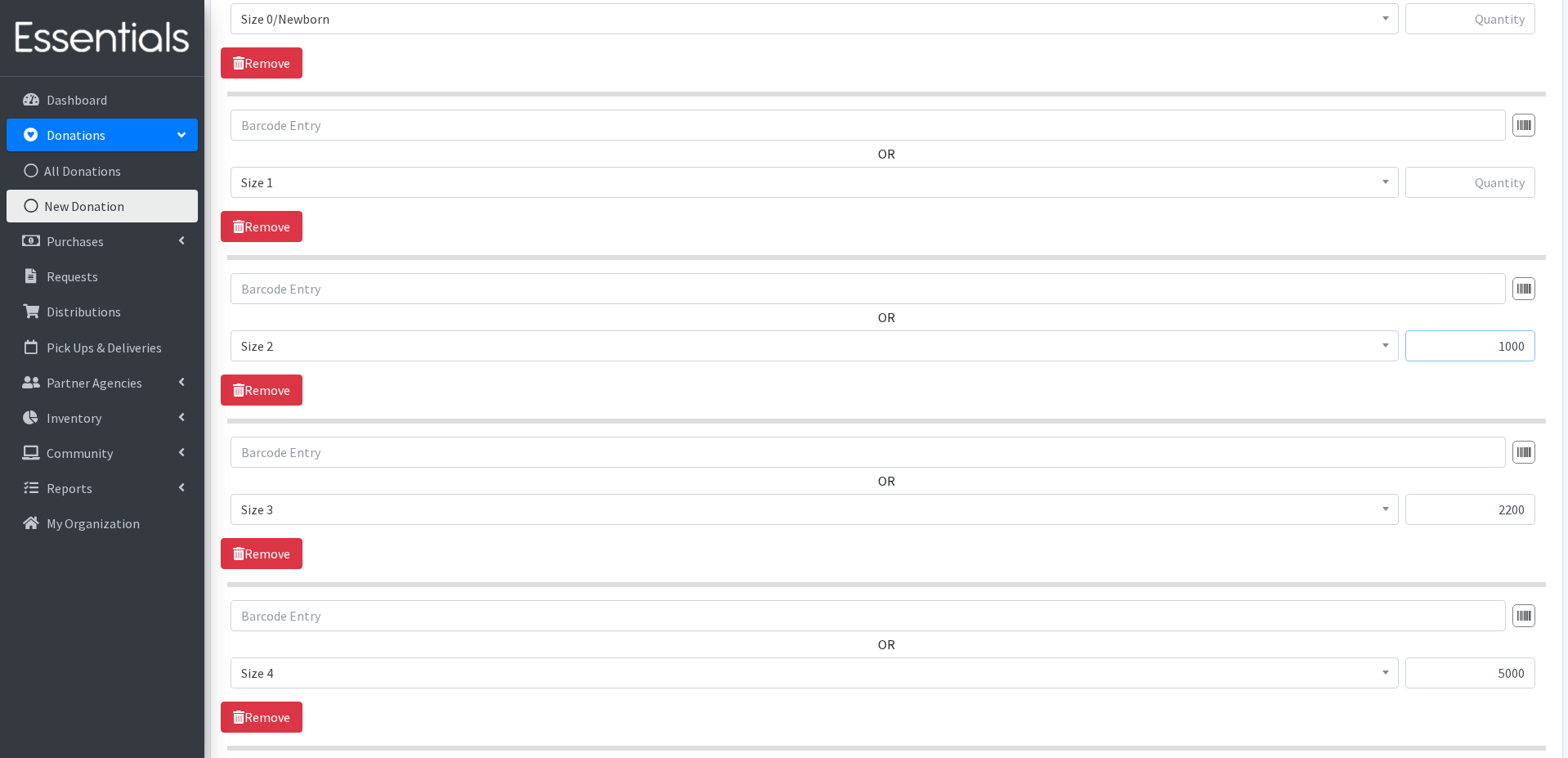
type input "1000"
click at [1481, 179] on input "text" at bounding box center [1470, 182] width 130 height 31
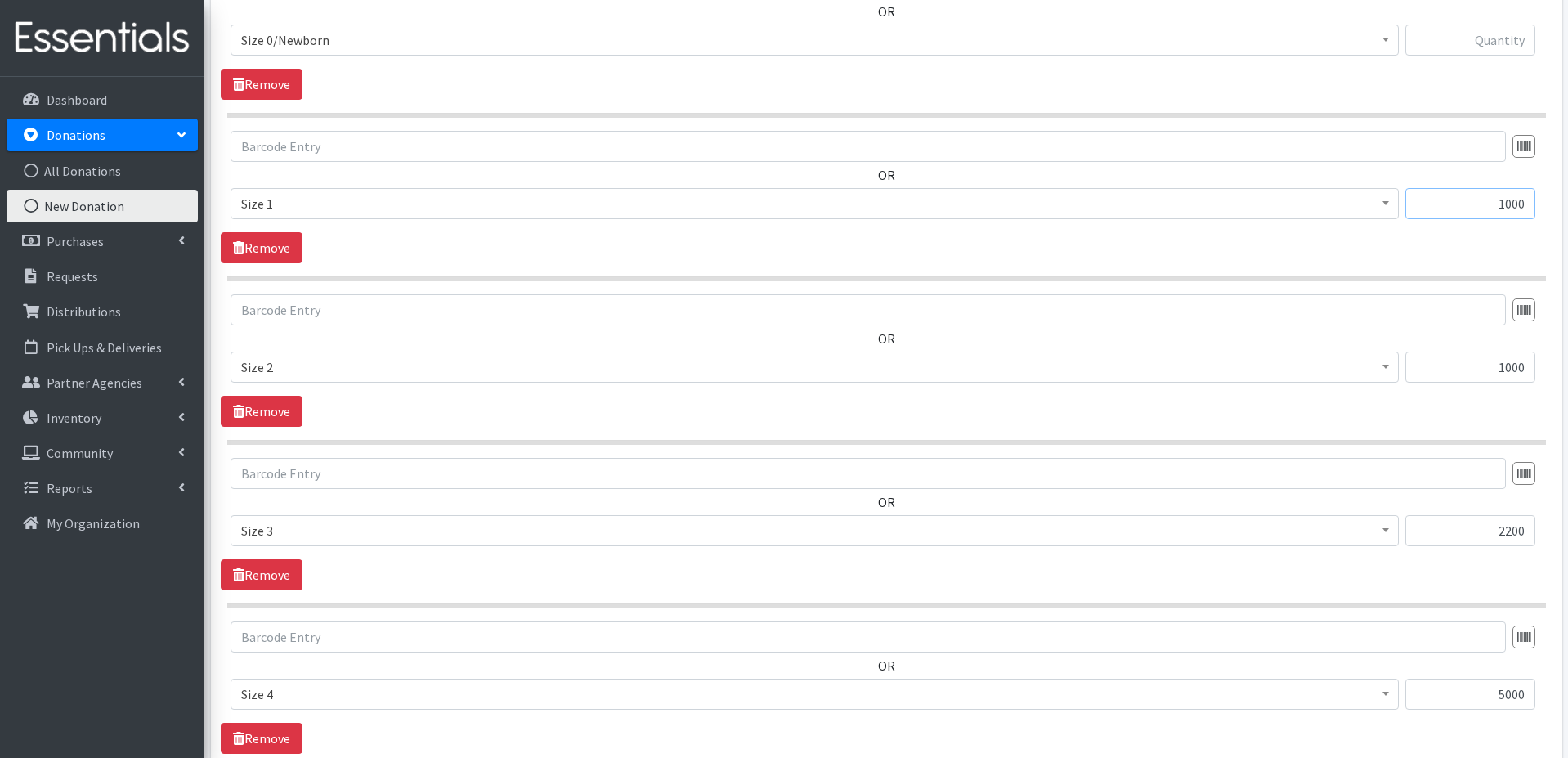
type input "1000"
click at [1497, 41] on input "text" at bounding box center [1470, 39] width 130 height 31
type input "1000"
click at [1094, 265] on section "OR Choose an item Applicator-free tampon BORN TO READ DIAPER KITS First Period …" at bounding box center [887, 206] width 1319 height 150
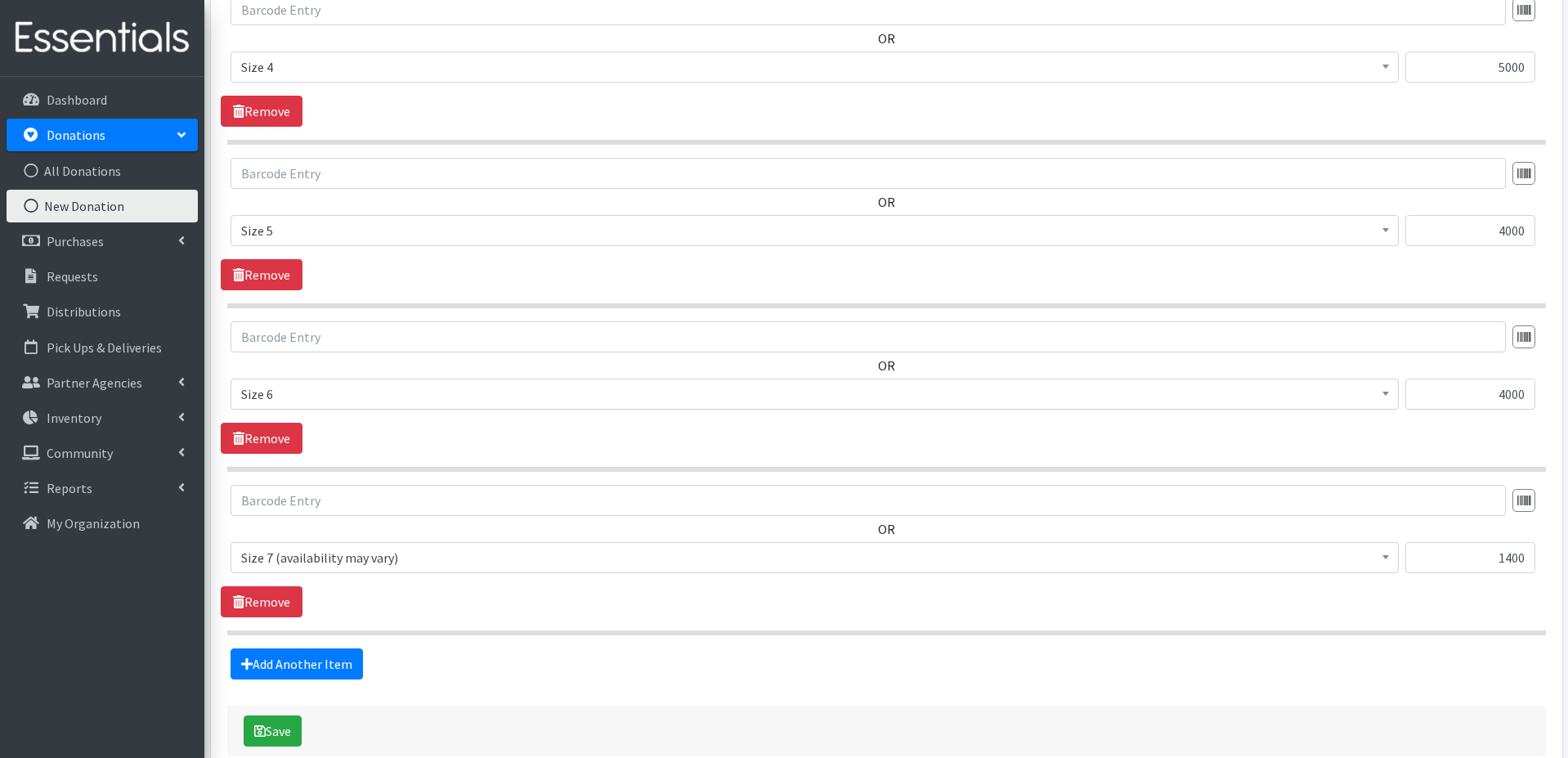
scroll to position [1279, 0]
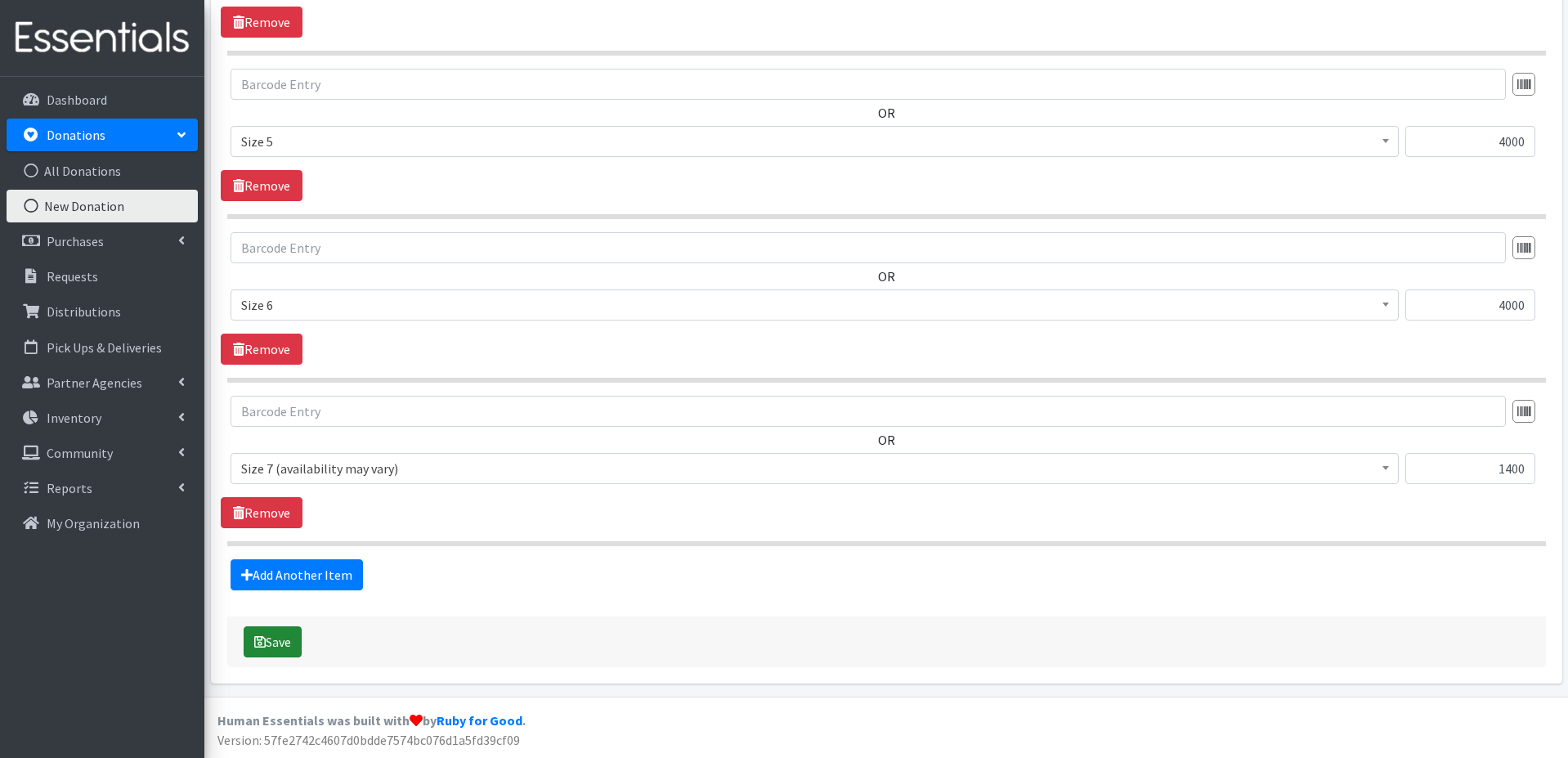
click at [277, 639] on button "Save" at bounding box center [273, 641] width 58 height 31
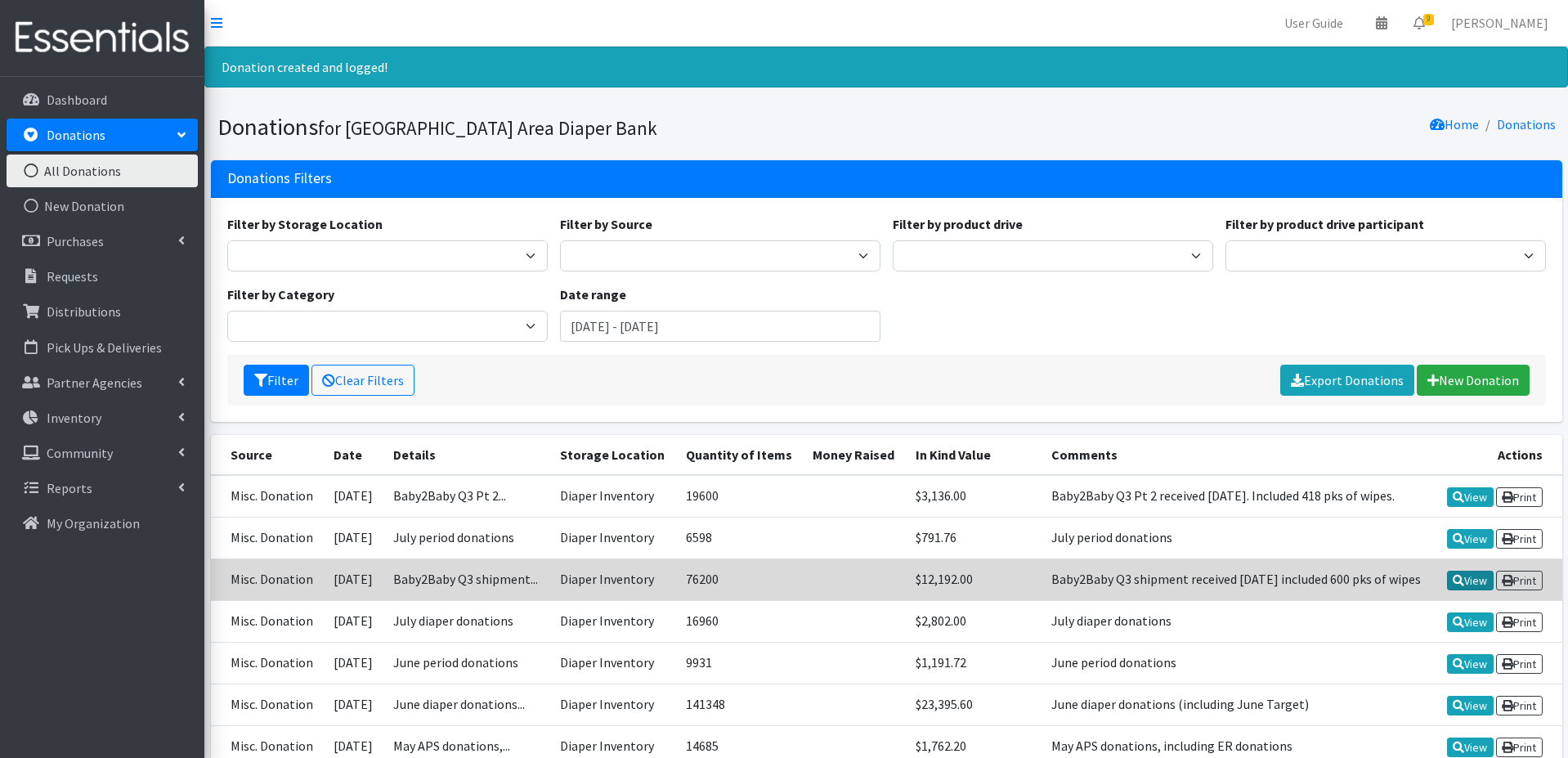
click at [1470, 583] on link "View" at bounding box center [1471, 580] width 47 height 20
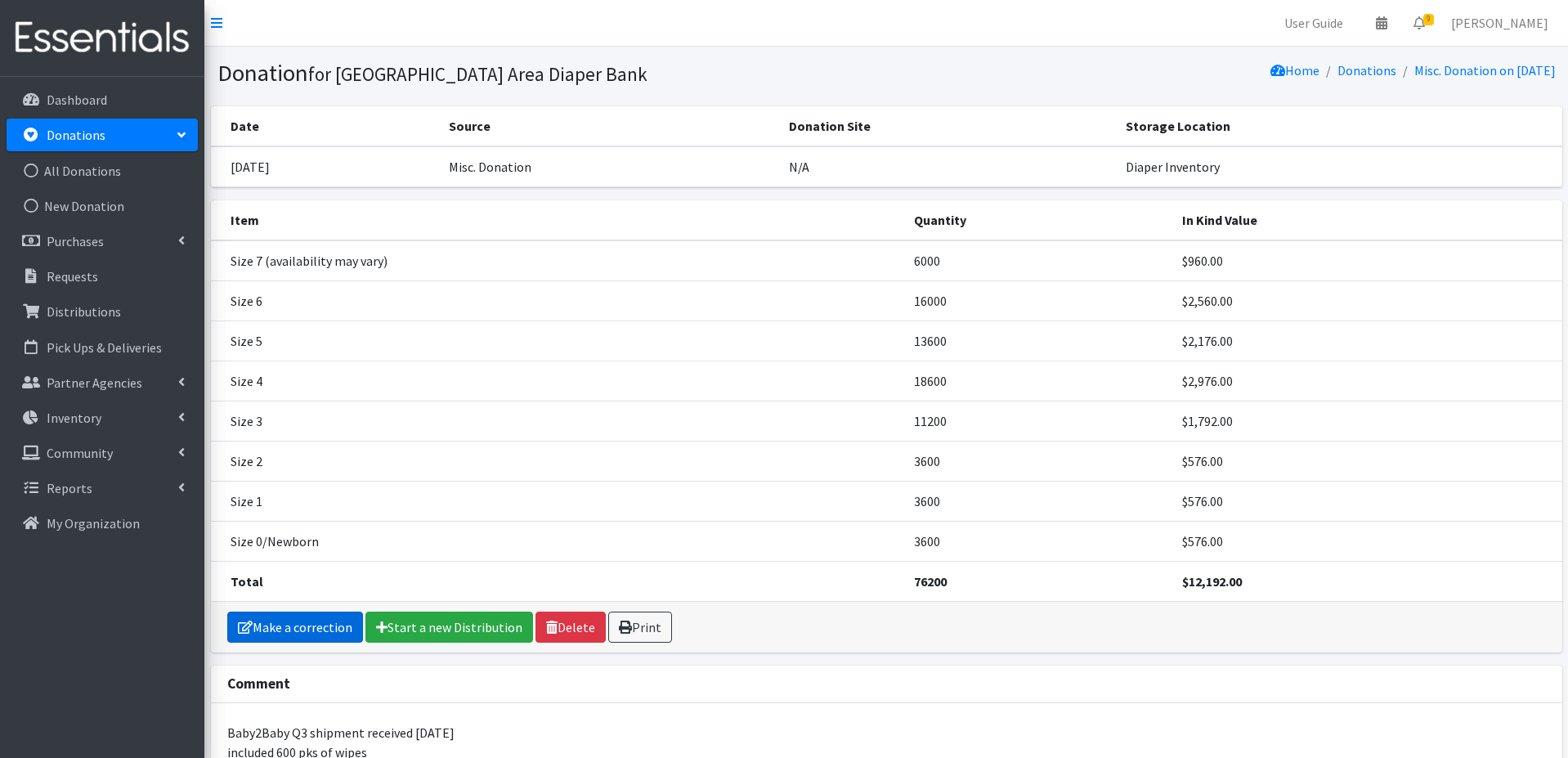
click at [309, 630] on link "Make a correction" at bounding box center [295, 626] width 135 height 31
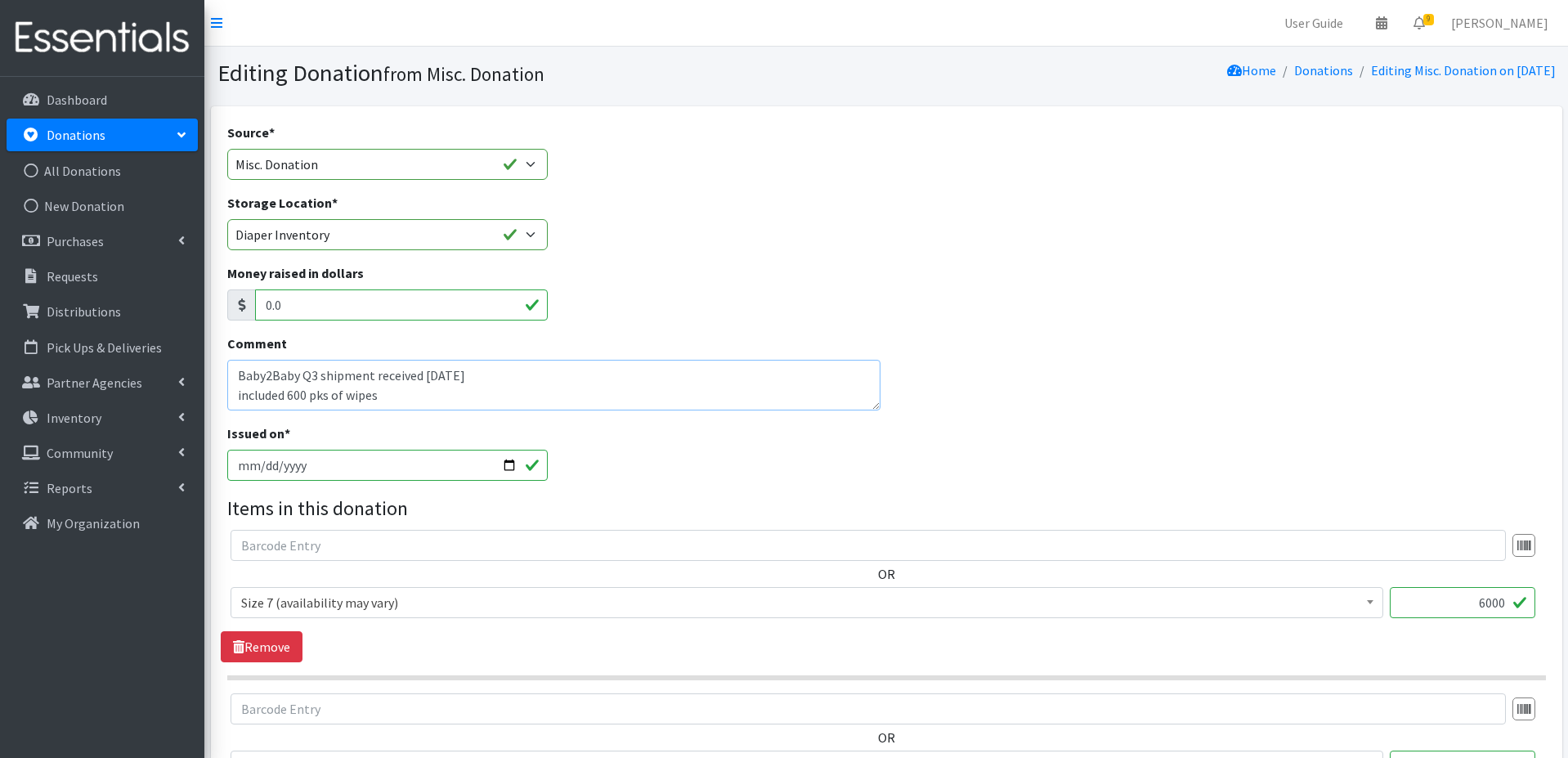
drag, startPoint x: 321, startPoint y: 376, endPoint x: 399, endPoint y: 335, distance: 88.1
click at [321, 376] on textarea "Baby2Baby Q3 shipment received 08/04/25 included 600 pks of wipes" at bounding box center [554, 386] width 654 height 51
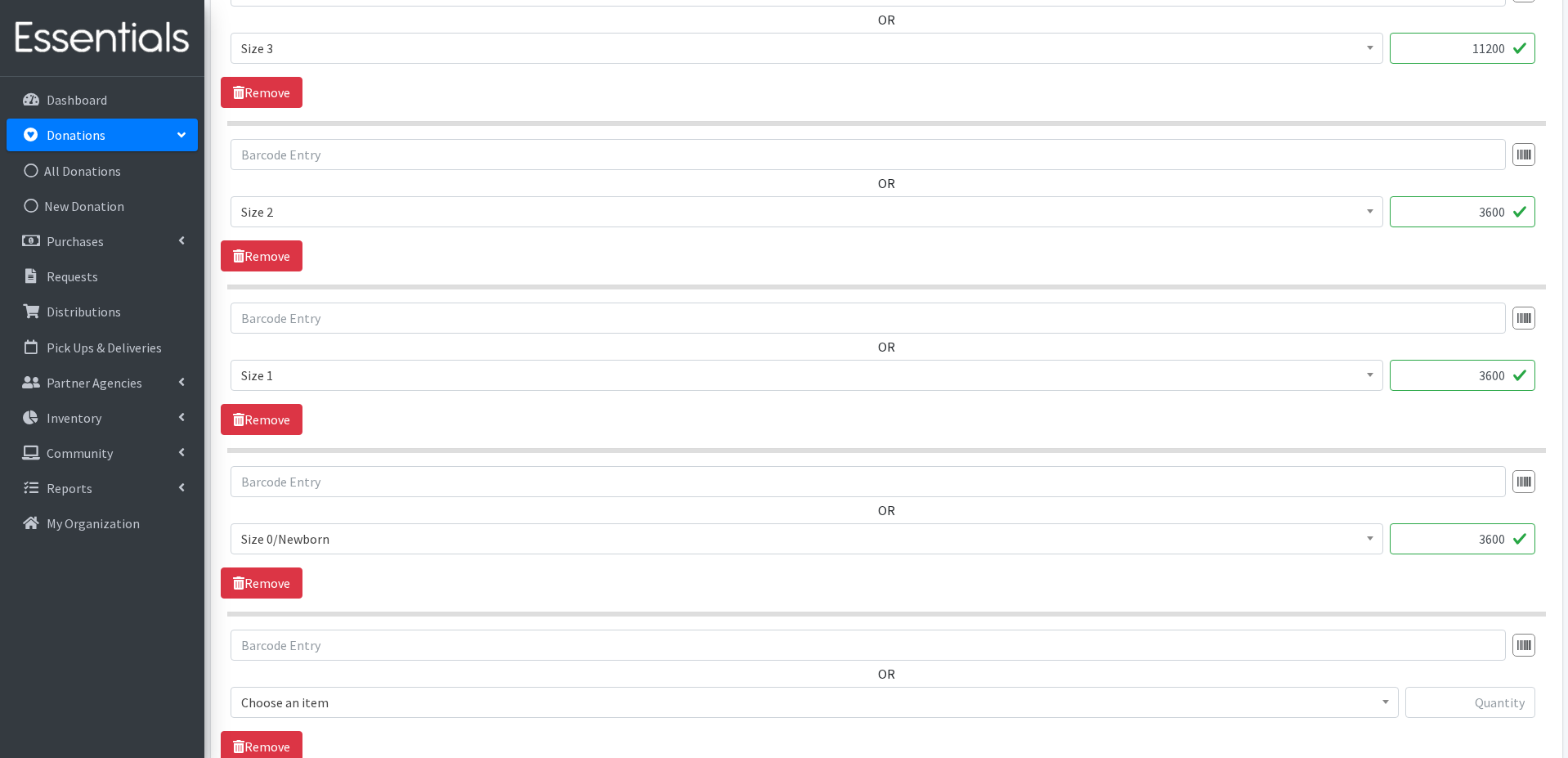
scroll to position [1443, 0]
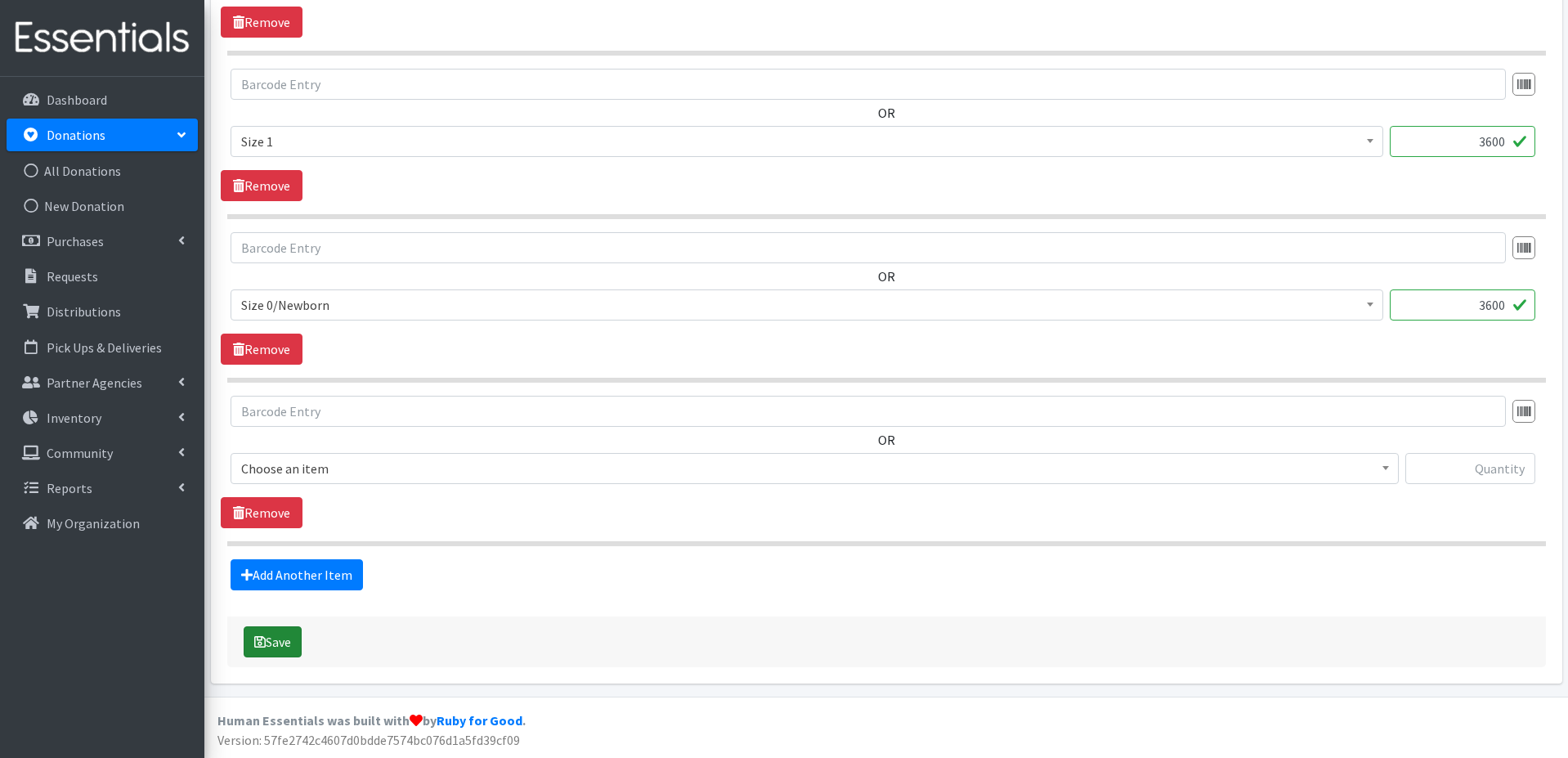
type textarea "Baby2Baby Q3 Pt 1 shipment received 08/04/25 included 600 pks of wipes"
click at [282, 640] on button "Save" at bounding box center [273, 641] width 58 height 31
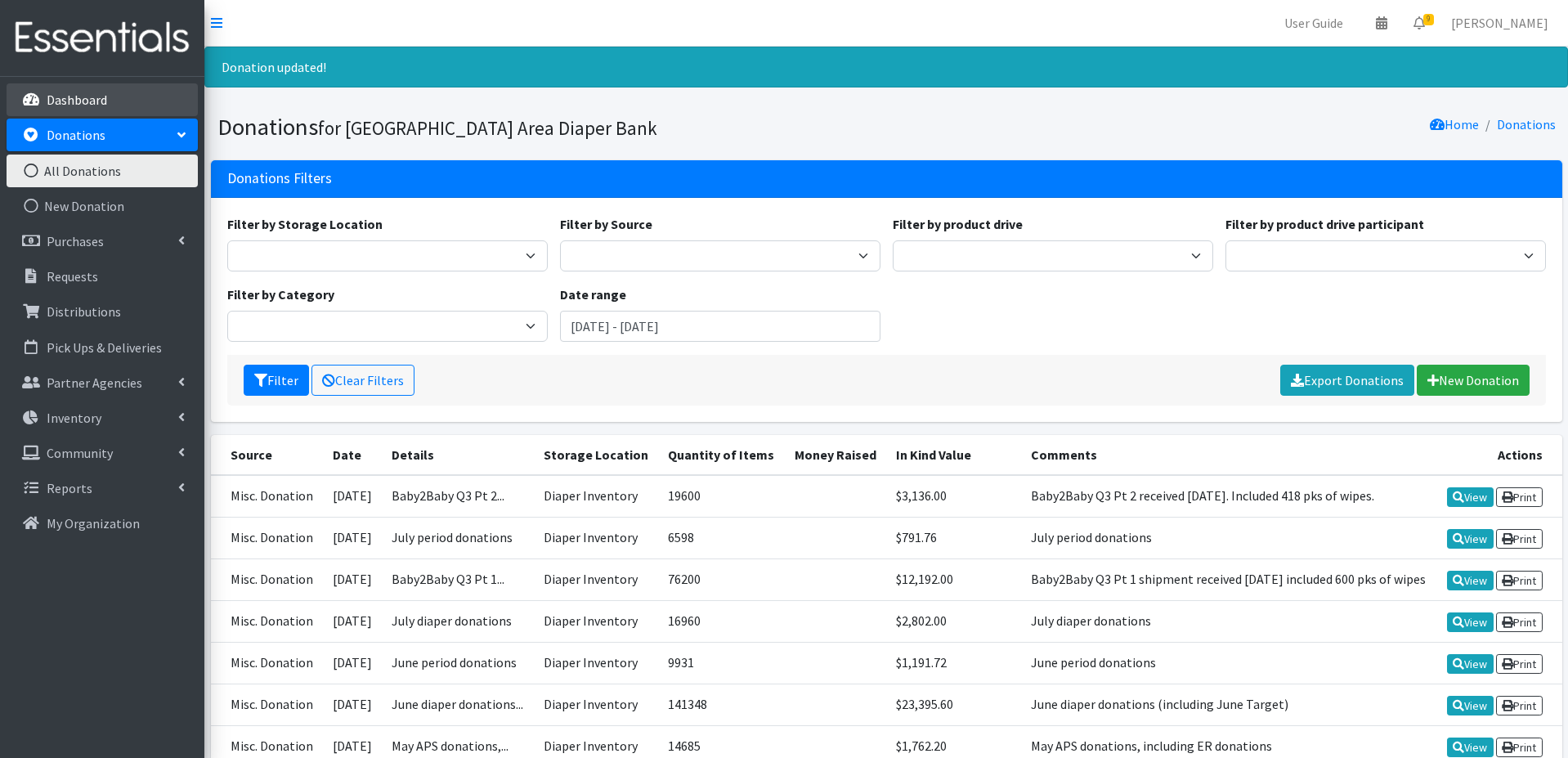
click at [88, 103] on p "Dashboard" at bounding box center [77, 99] width 60 height 16
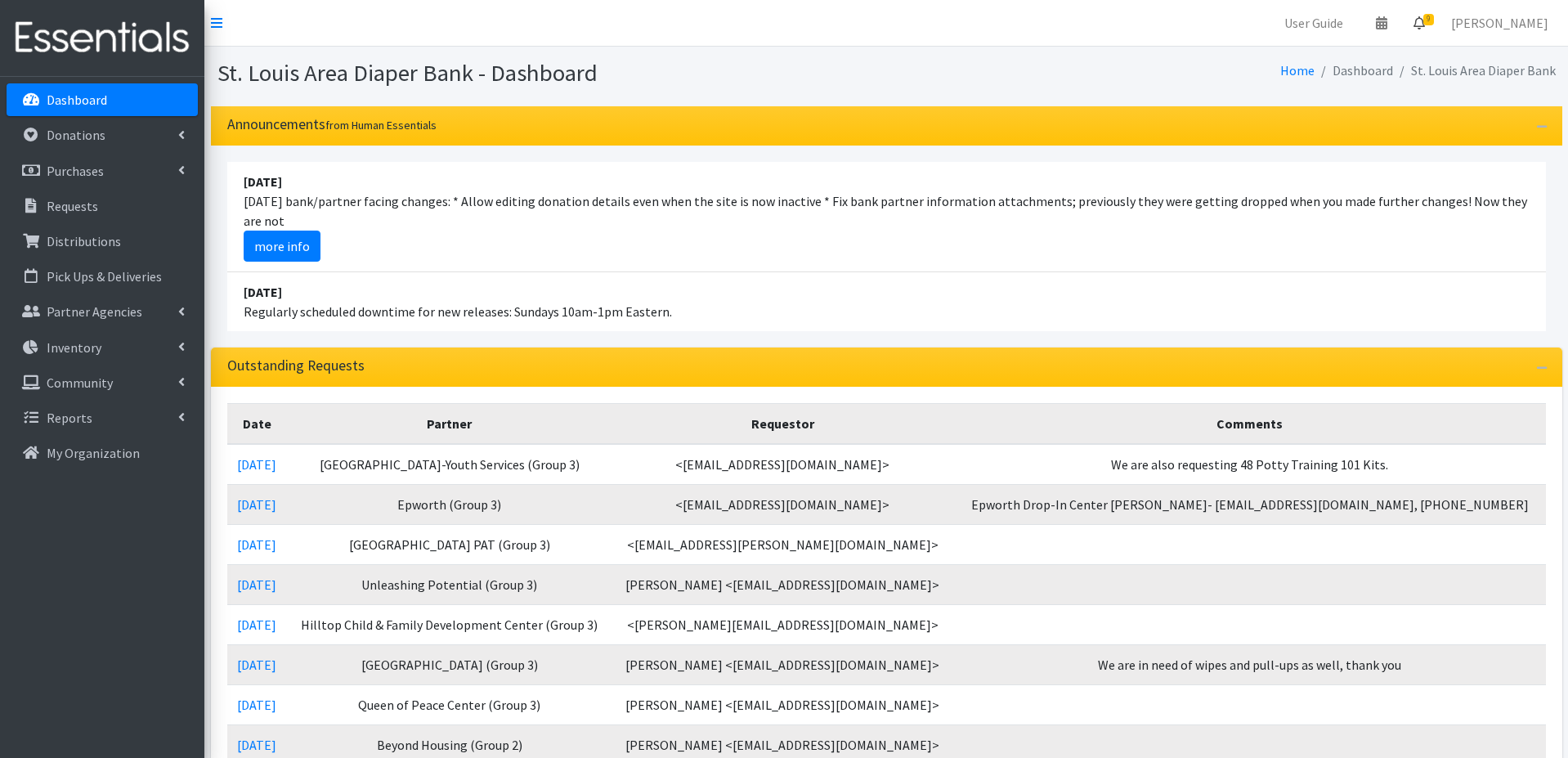
click at [1425, 24] on icon at bounding box center [1419, 23] width 11 height 13
click at [1135, 23] on nav "User Guide 0 Pick-ups remaining this week View Calendar 9 9 Requests 0 Partner …" at bounding box center [886, 24] width 1364 height 47
